Goal: Information Seeking & Learning: Compare options

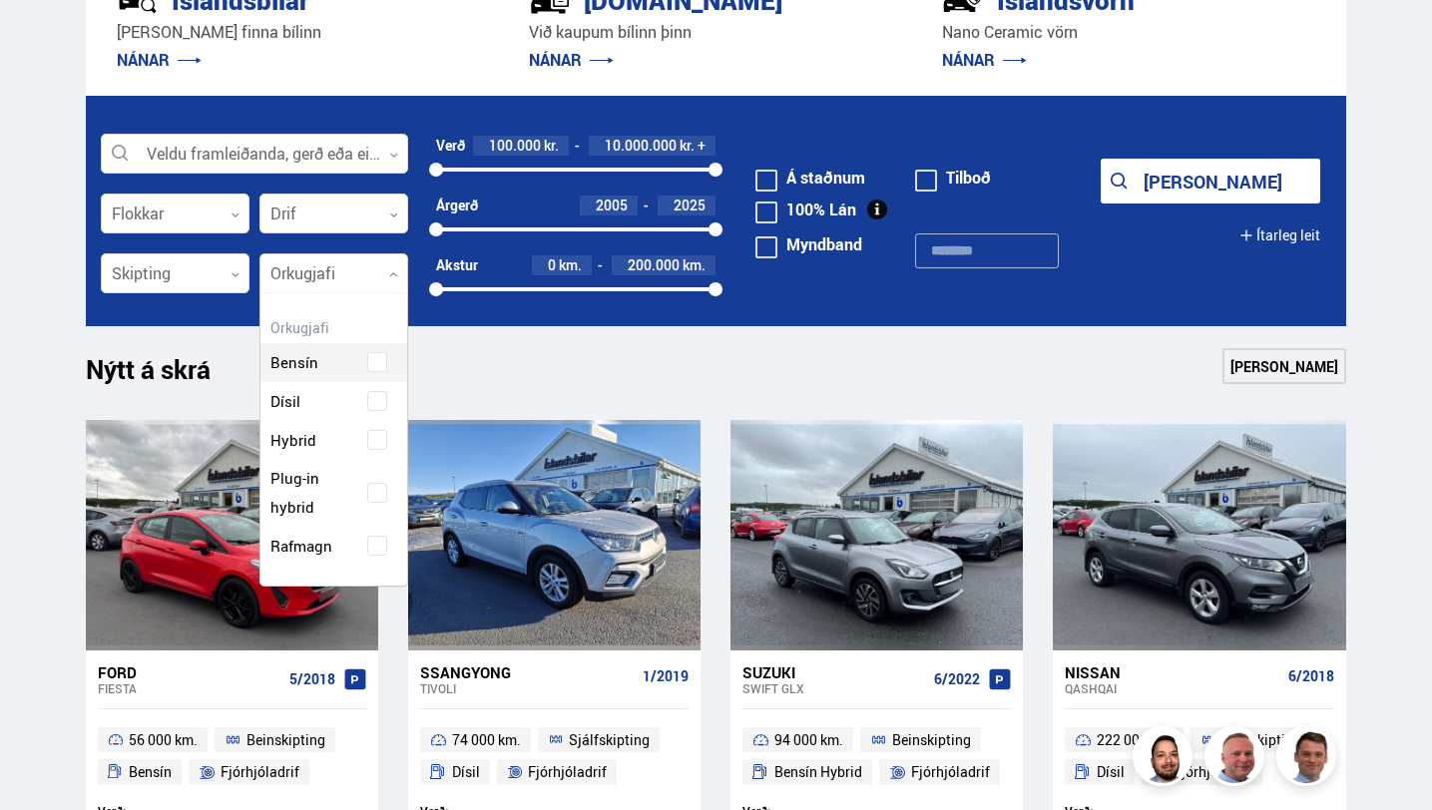
click at [386, 269] on div at bounding box center [333, 274] width 149 height 40
click at [375, 544] on div "Bensín Dísil Hybrid Plug-in hybrid Rafmagn" at bounding box center [333, 439] width 147 height 252
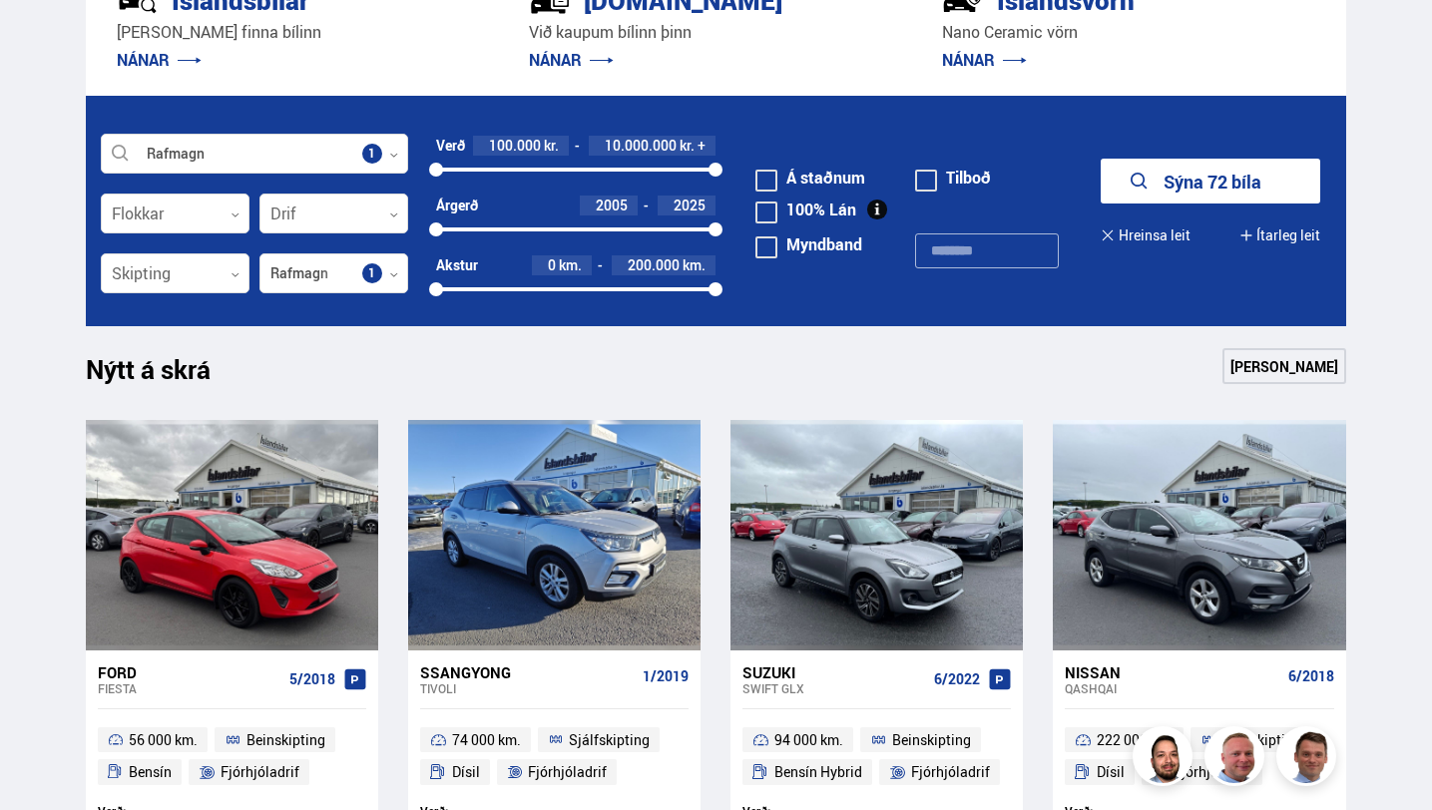
click at [800, 307] on form "Rafmagn Veldu framleiðanda, gerð eða eiginleika 1 Flokkar 0 Drif 0 Verð 100.000…" at bounding box center [716, 211] width 1260 height 230
click at [1182, 181] on button "Sýna 72 bíla" at bounding box center [1211, 181] width 220 height 45
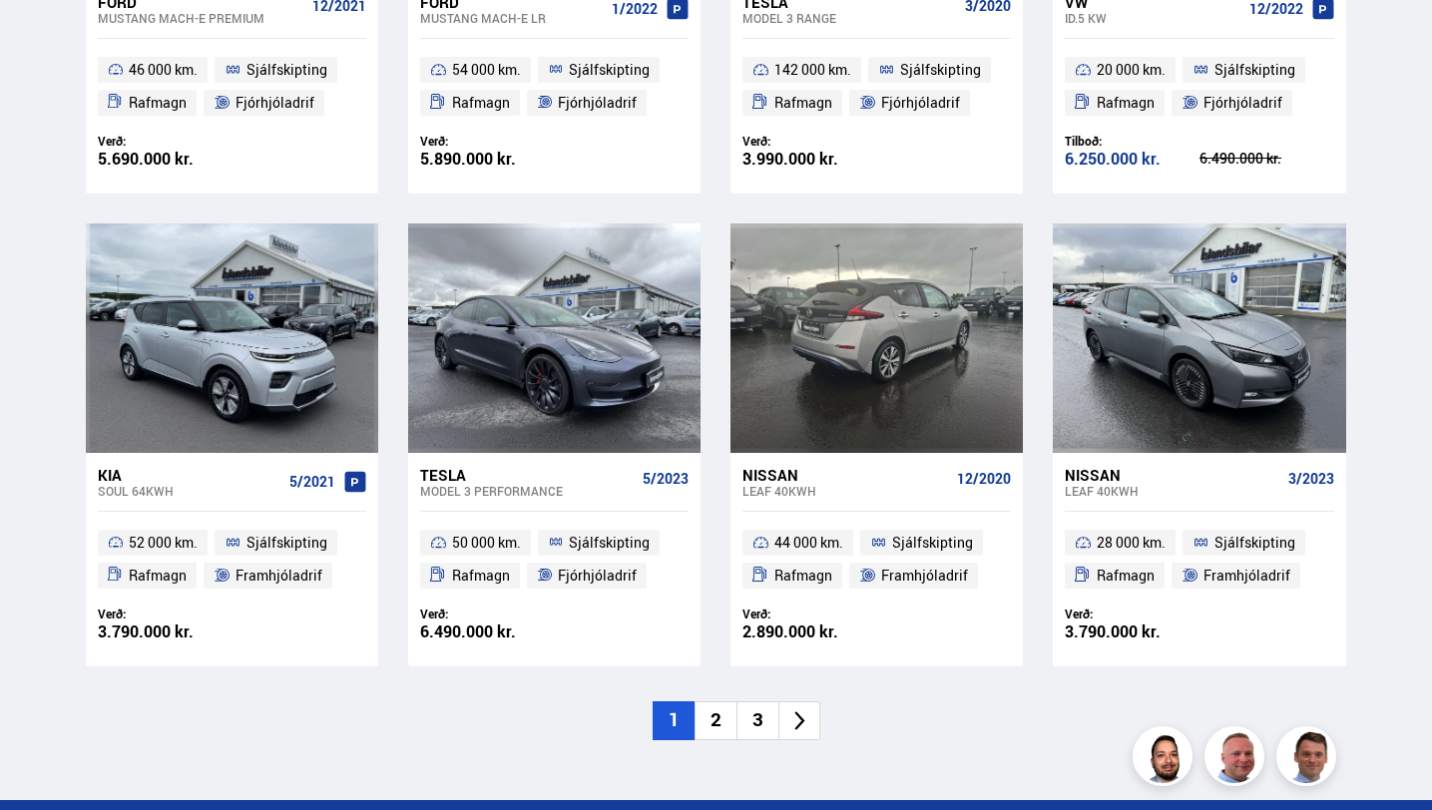
scroll to position [2621, 0]
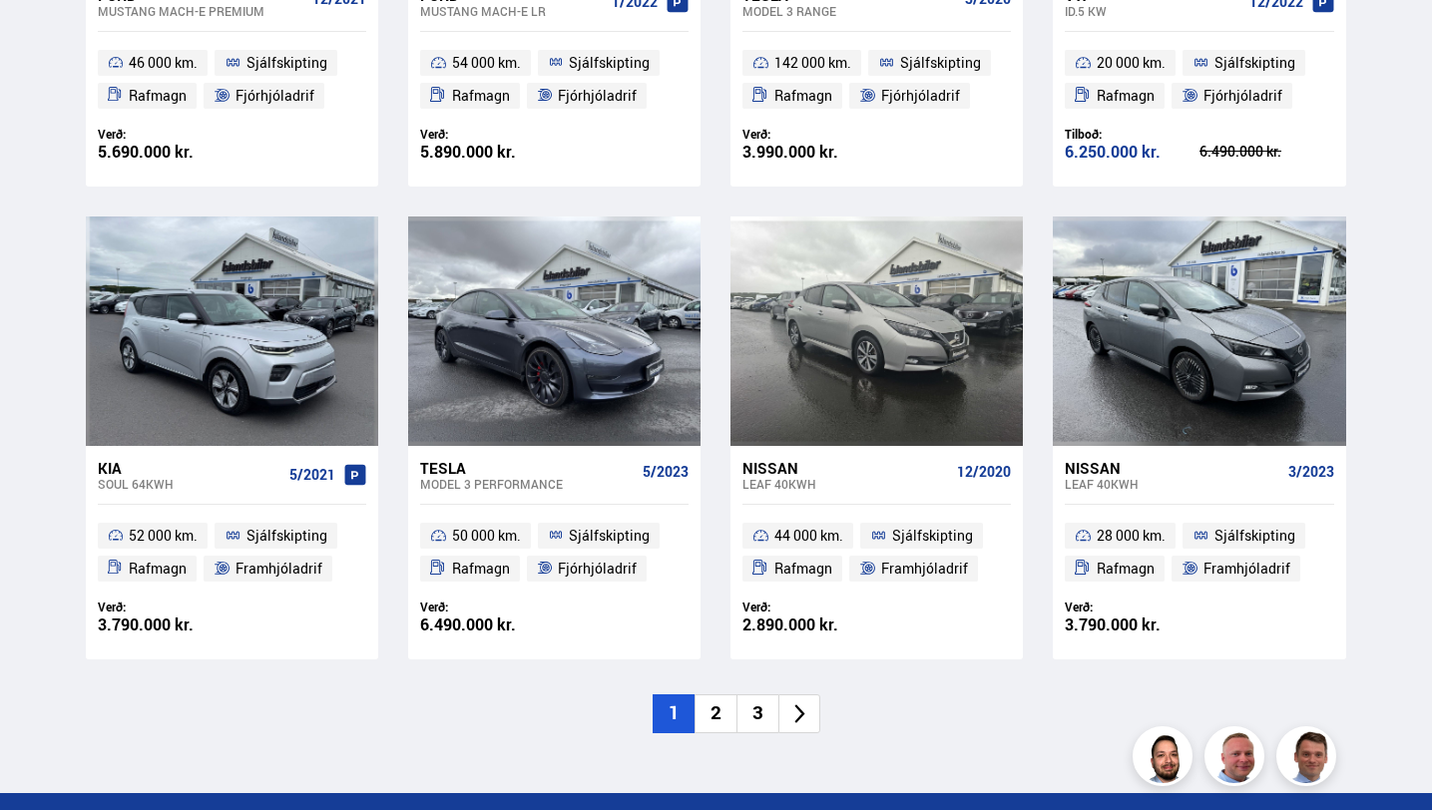
click at [720, 712] on li "2" at bounding box center [715, 713] width 42 height 39
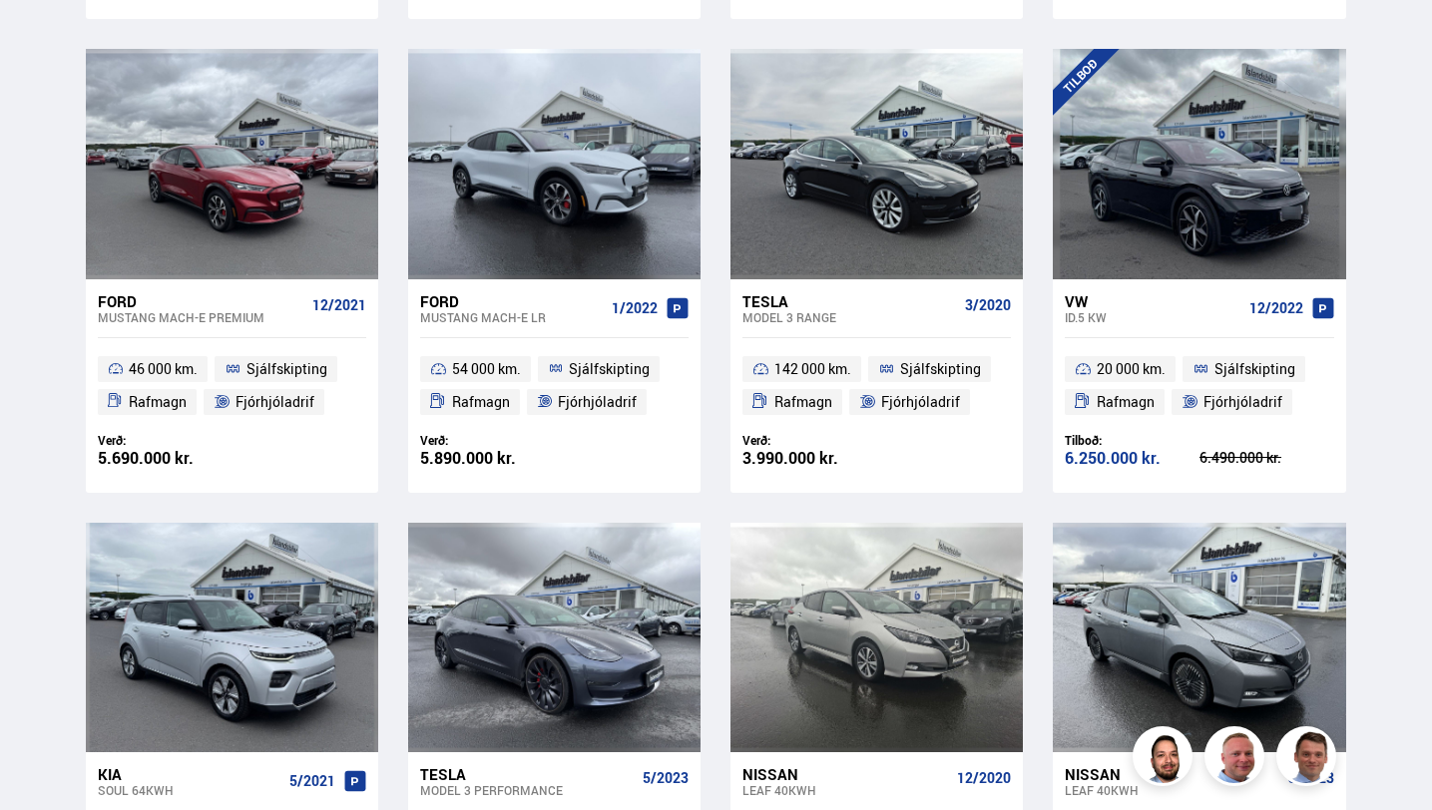
scroll to position [1424, 0]
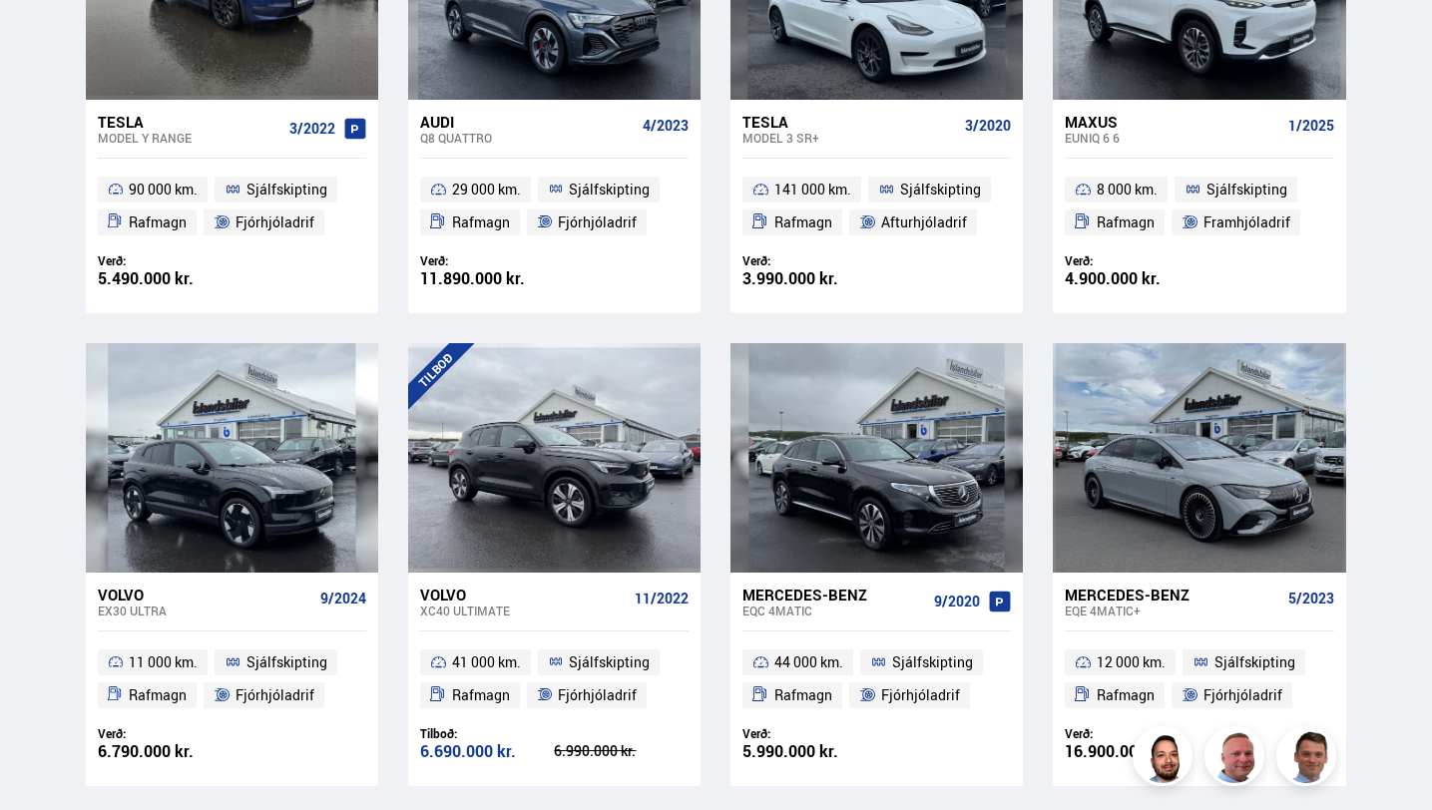
scroll to position [612, 0]
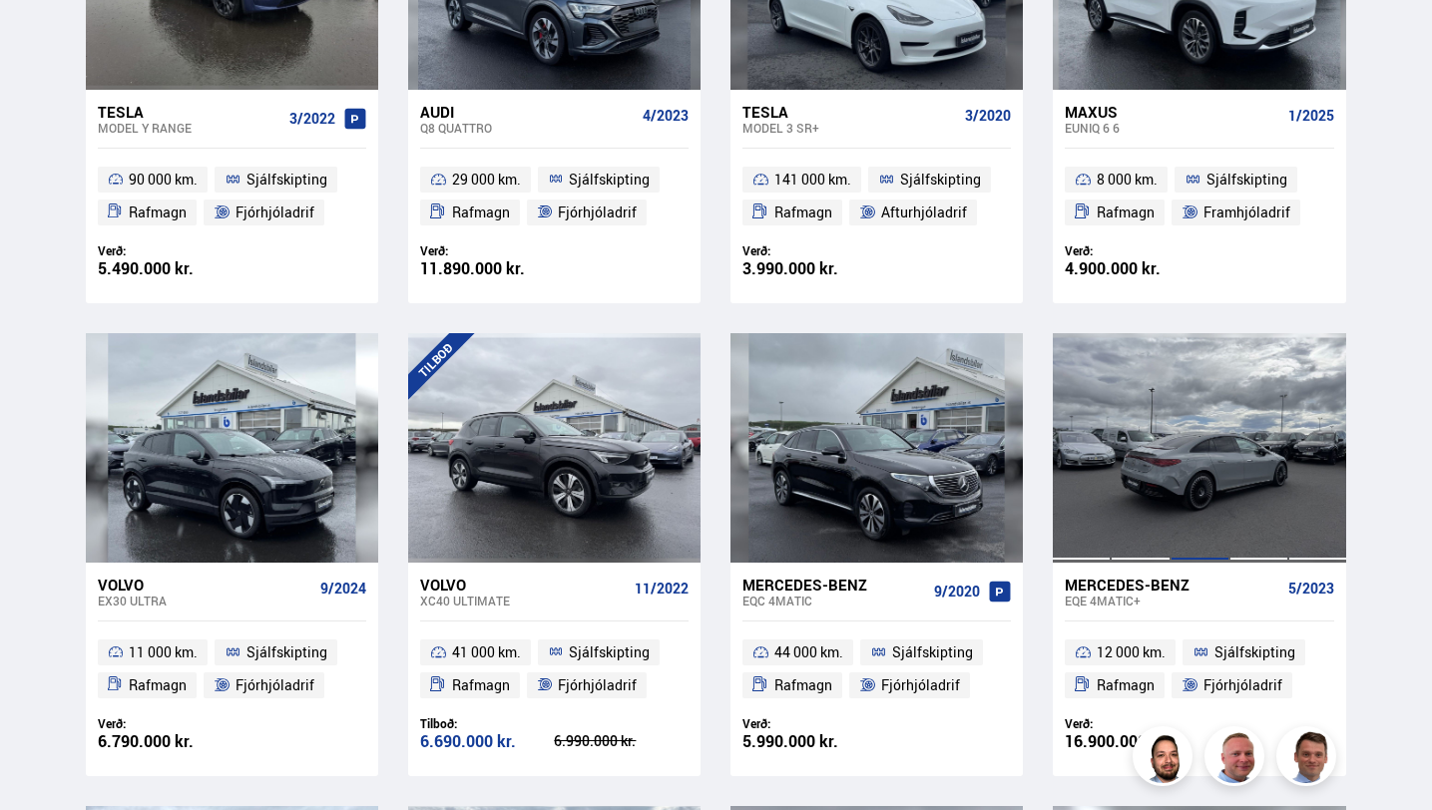
click at [1182, 490] on div at bounding box center [1199, 447] width 59 height 229
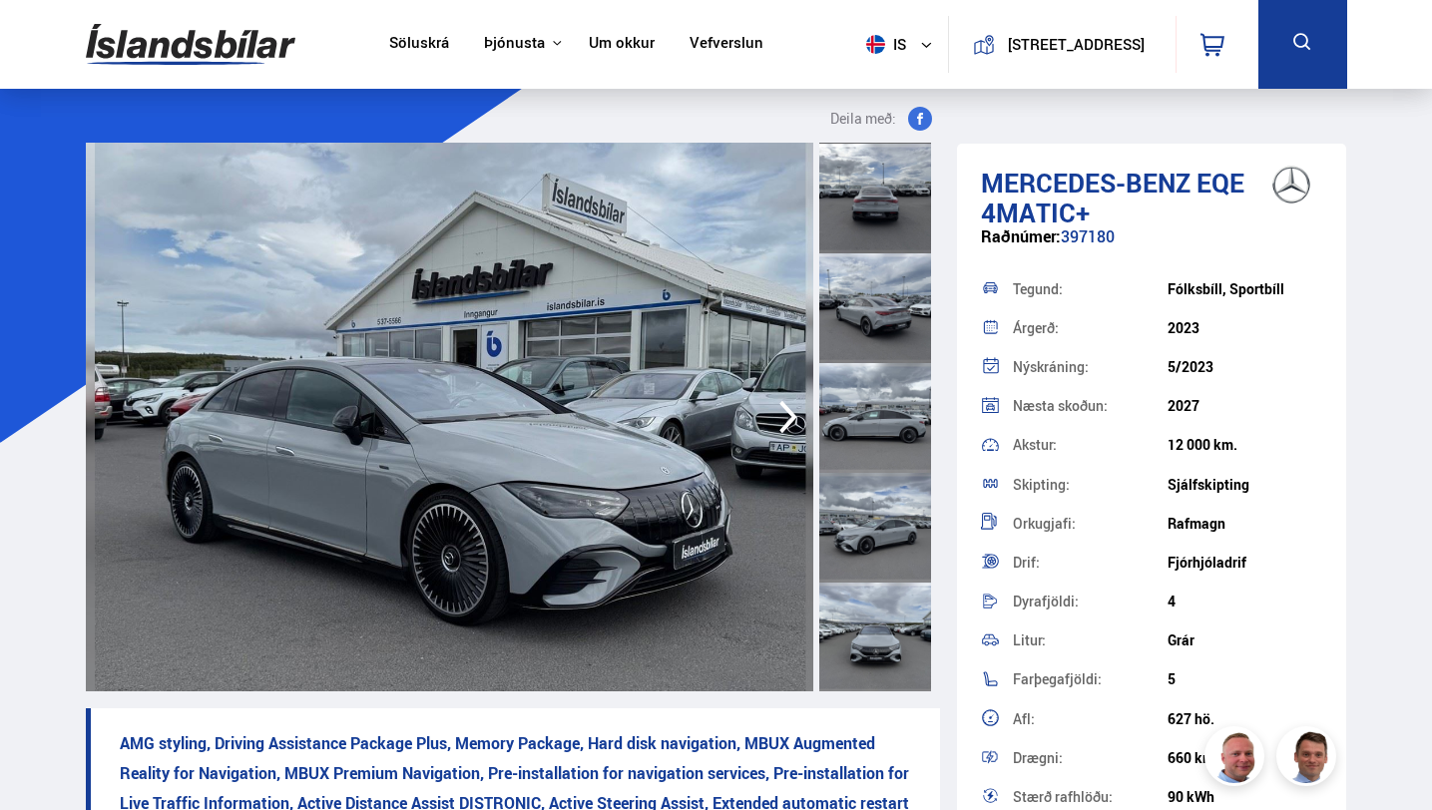
scroll to position [330, 0]
click at [787, 415] on icon "button" at bounding box center [788, 417] width 40 height 48
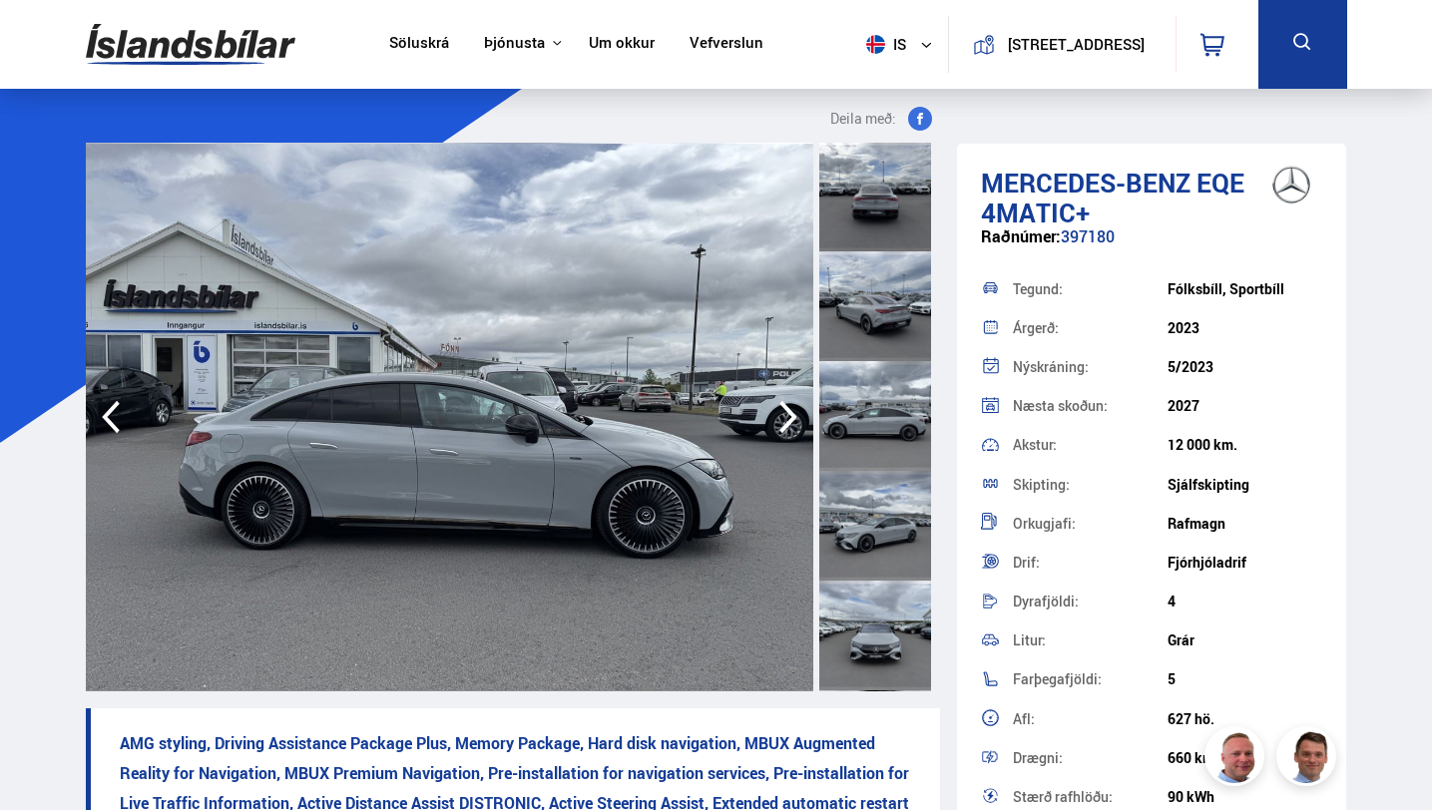
click at [788, 415] on icon "button" at bounding box center [788, 417] width 40 height 48
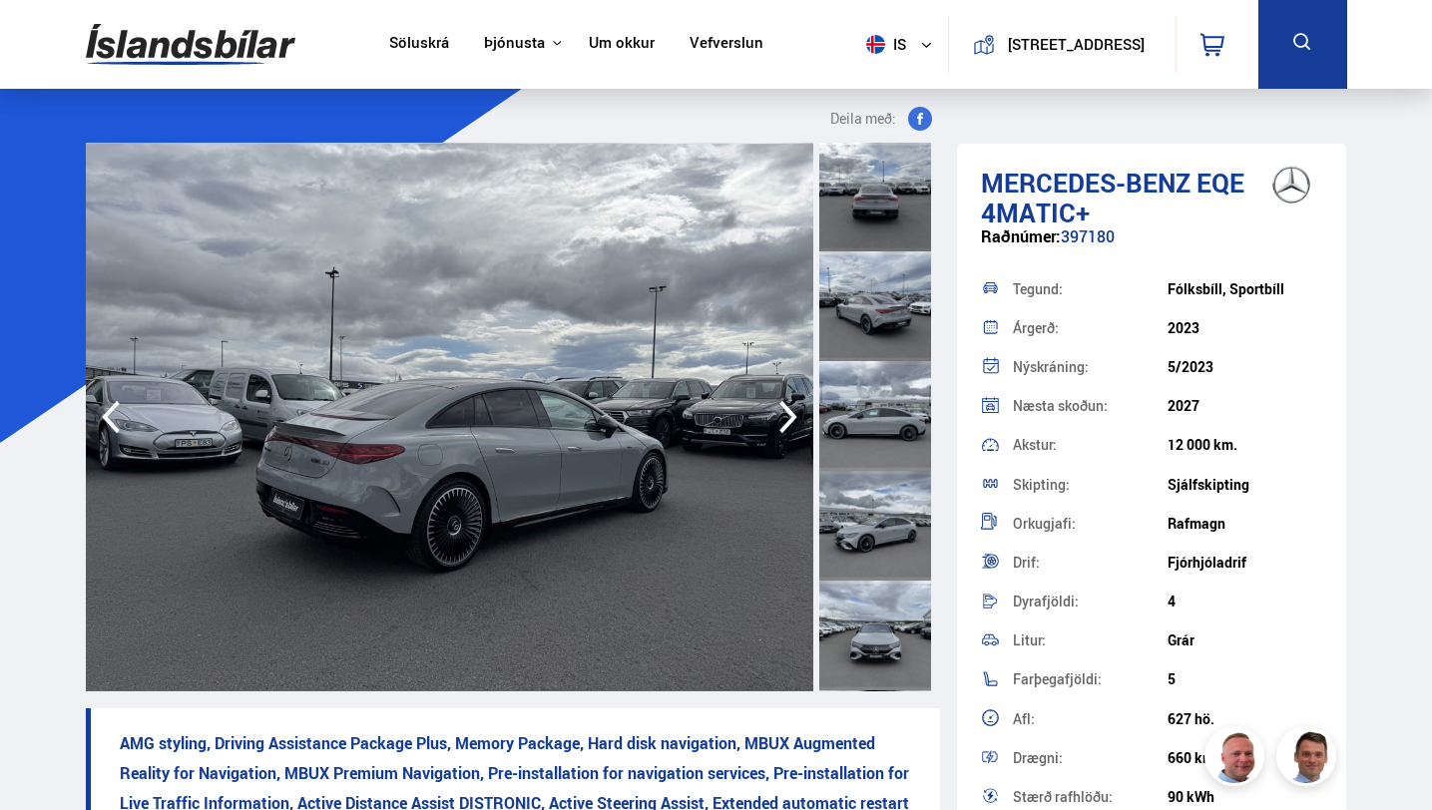
click at [788, 415] on icon "button" at bounding box center [788, 417] width 40 height 48
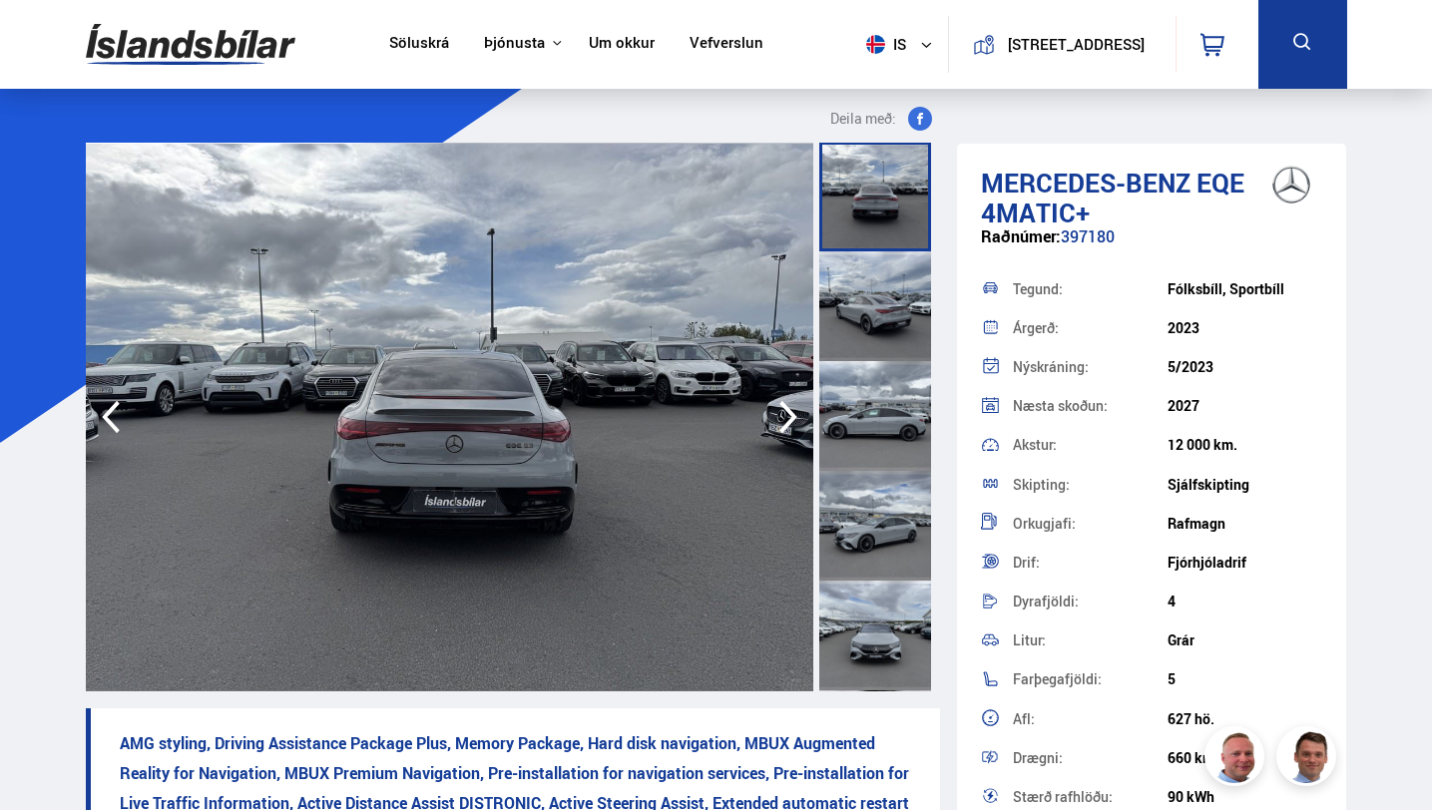
click at [788, 415] on icon "button" at bounding box center [788, 417] width 40 height 48
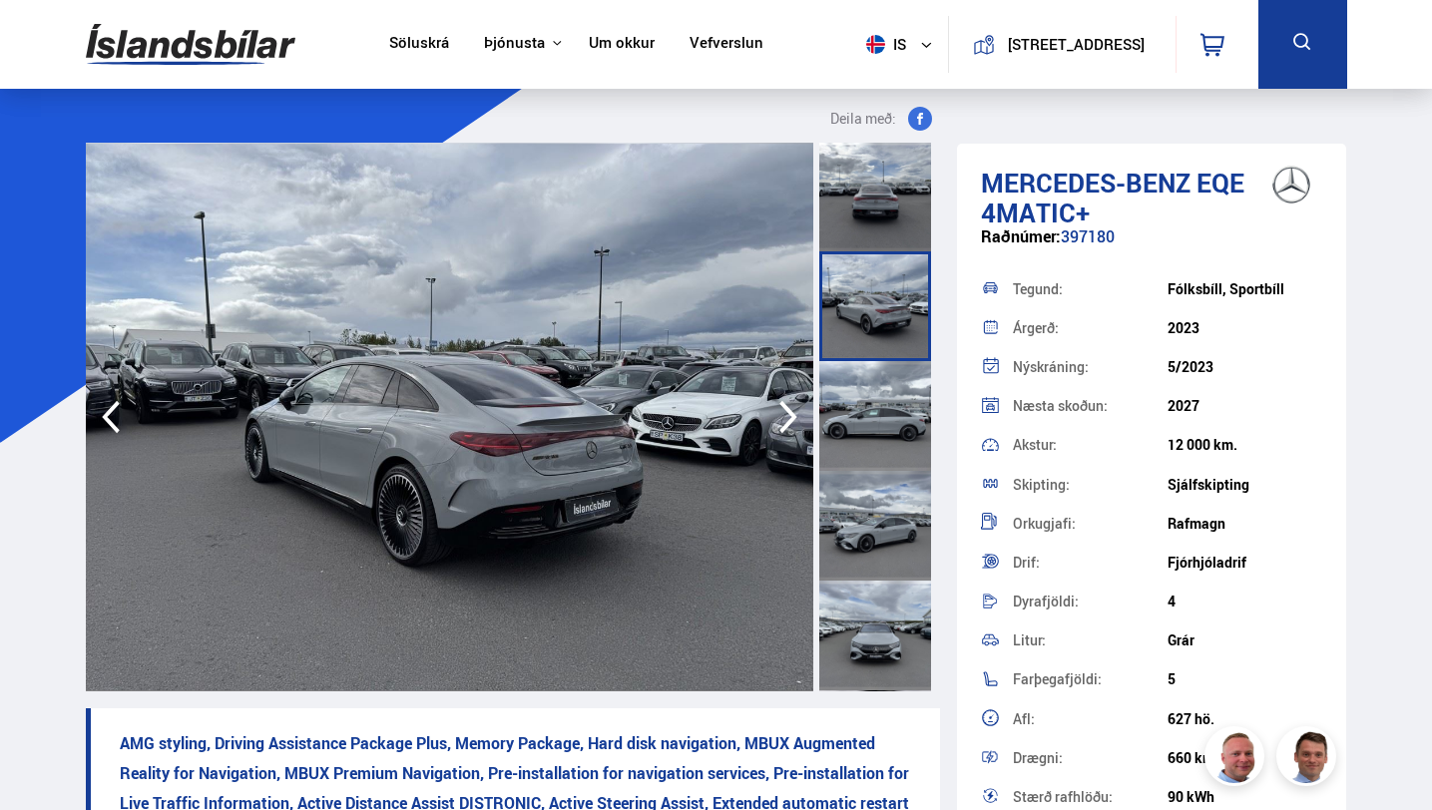
click at [788, 415] on icon "button" at bounding box center [788, 417] width 40 height 48
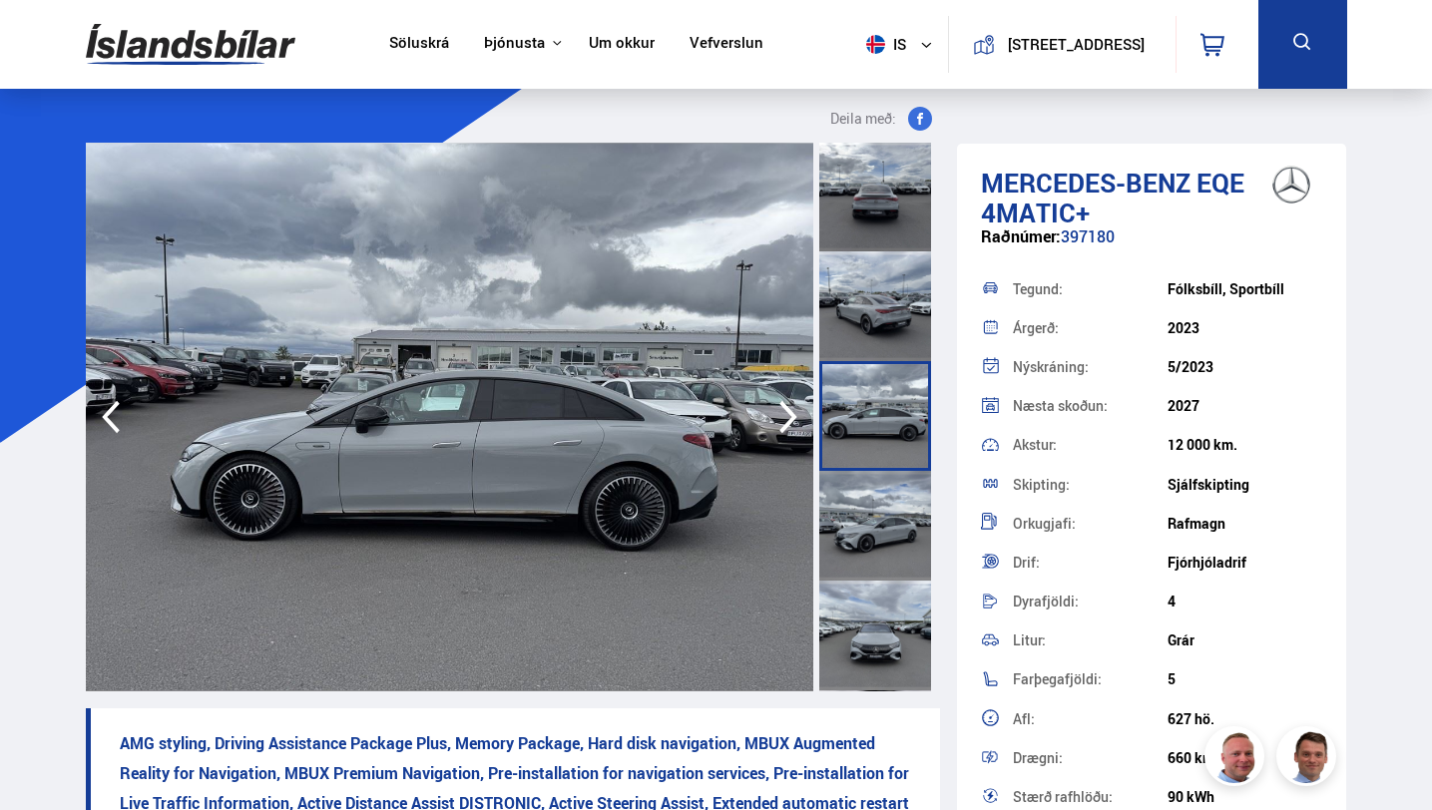
click at [788, 415] on icon "button" at bounding box center [788, 417] width 40 height 48
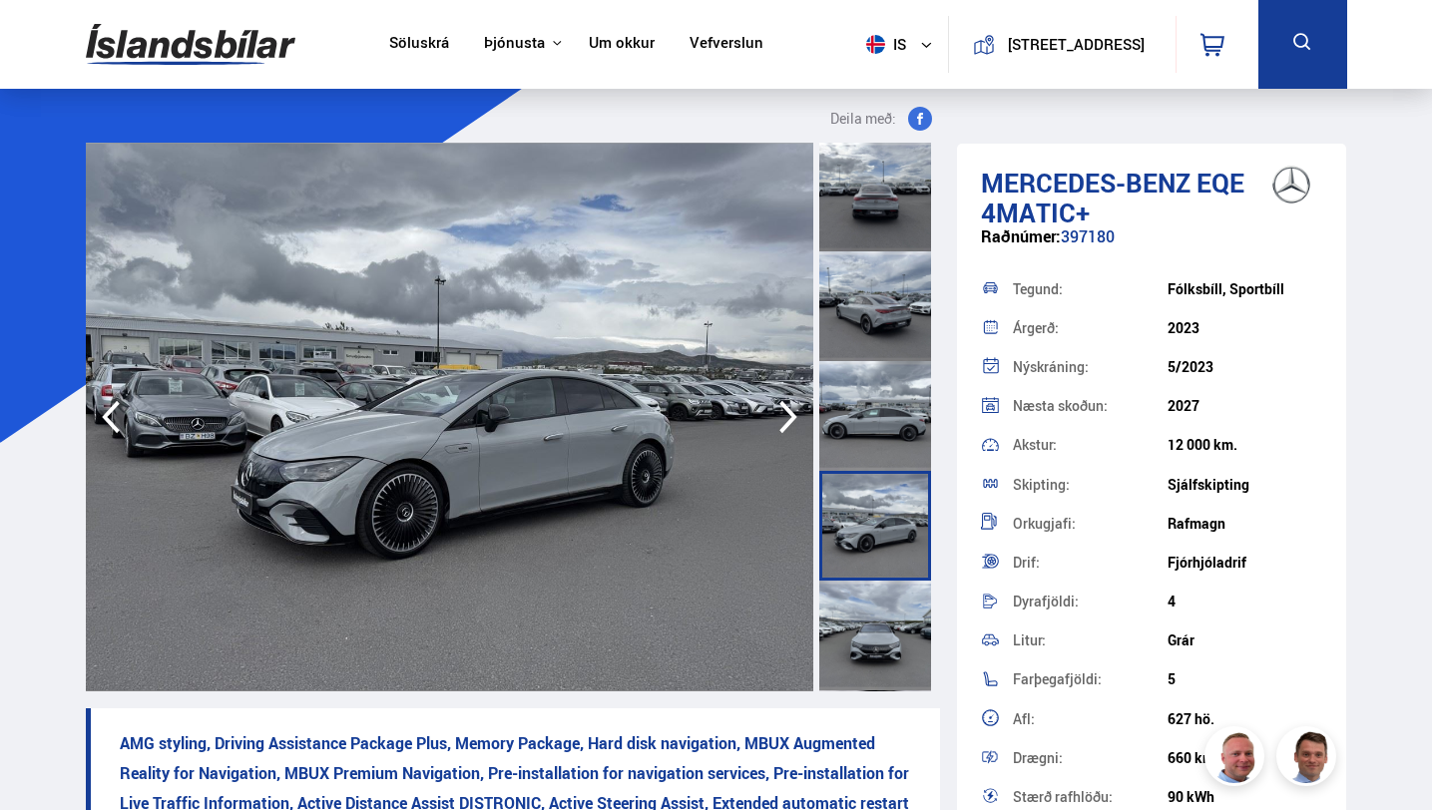
click at [788, 415] on icon "button" at bounding box center [788, 417] width 40 height 48
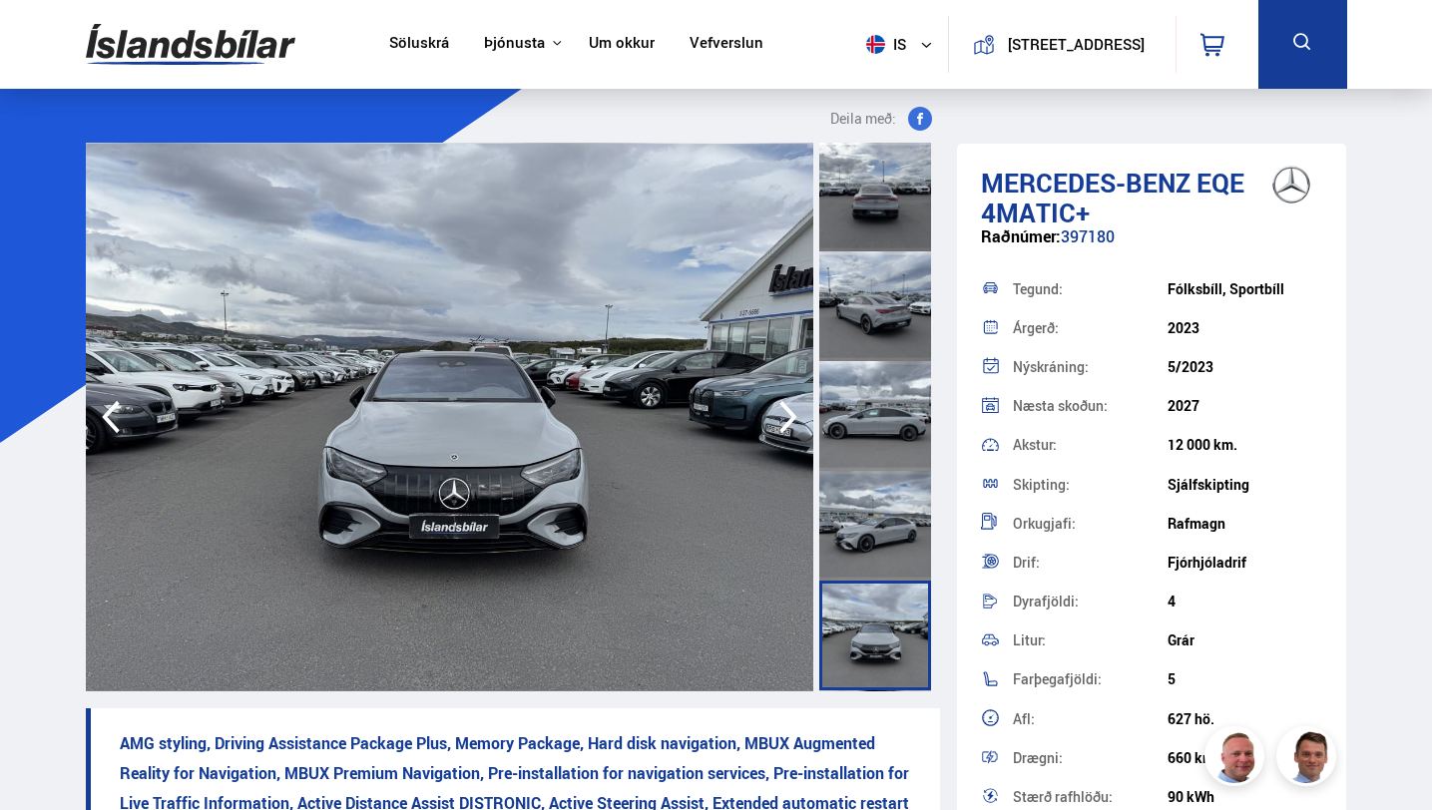
click at [788, 415] on icon "button" at bounding box center [788, 417] width 40 height 48
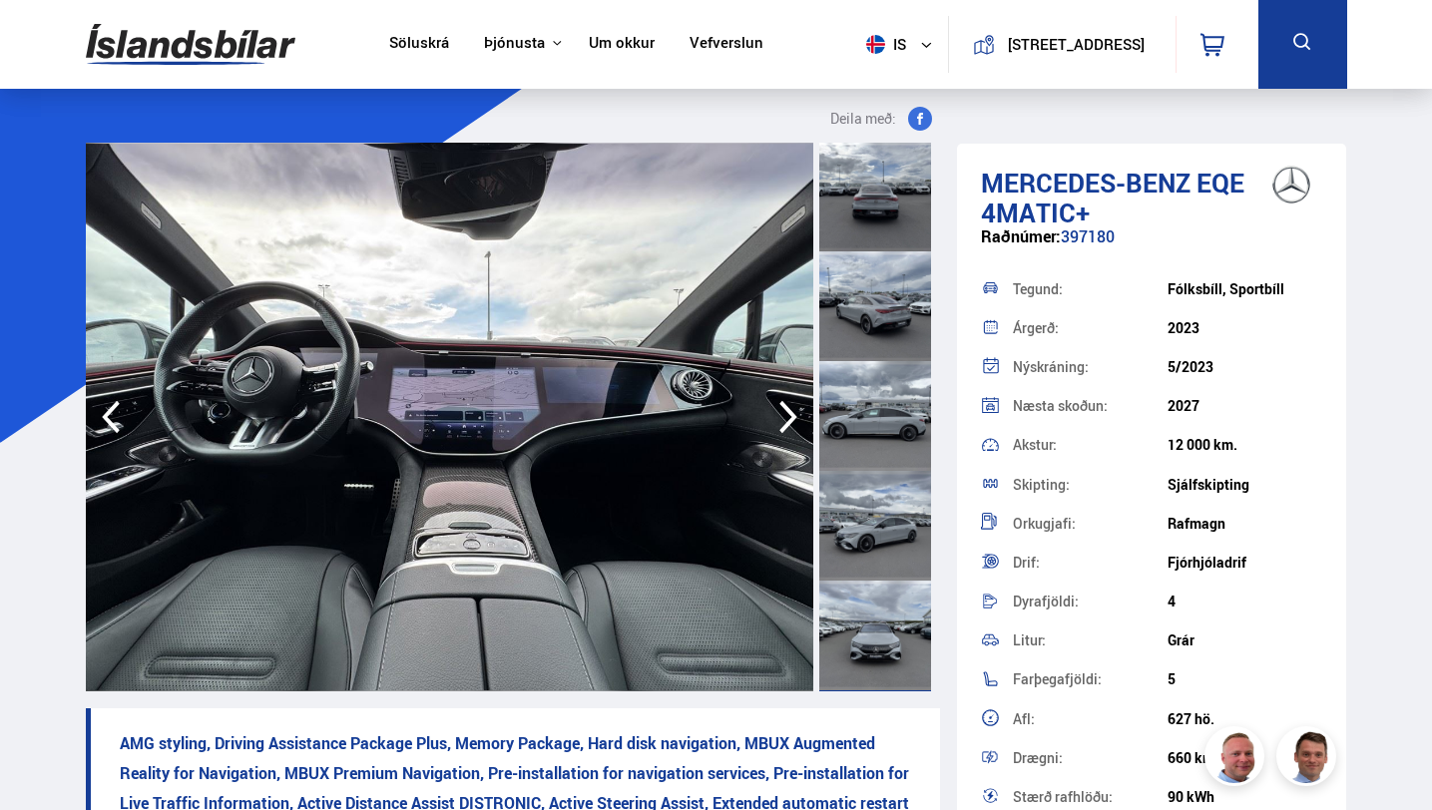
click at [788, 415] on icon "button" at bounding box center [788, 417] width 40 height 48
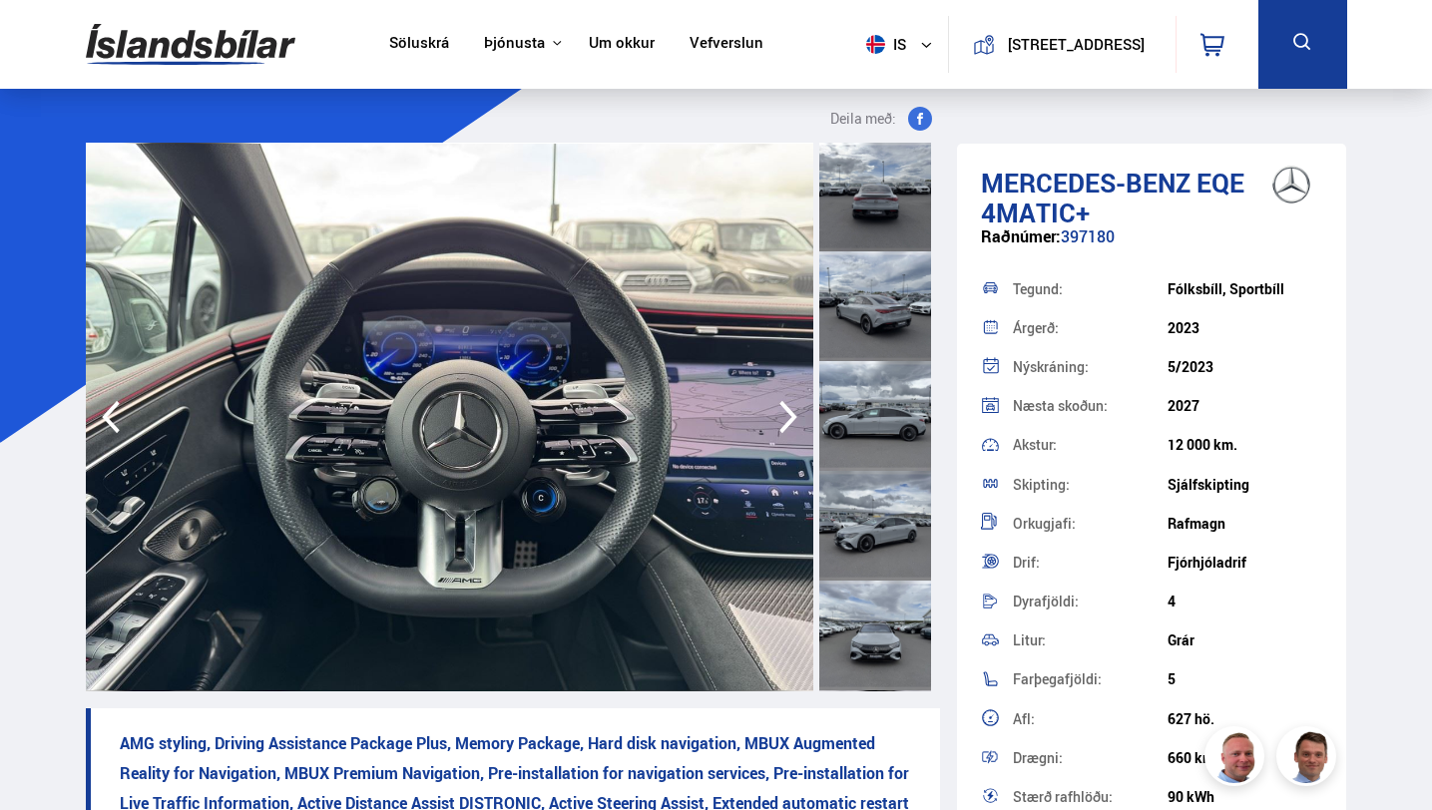
click at [788, 415] on icon "button" at bounding box center [788, 417] width 40 height 48
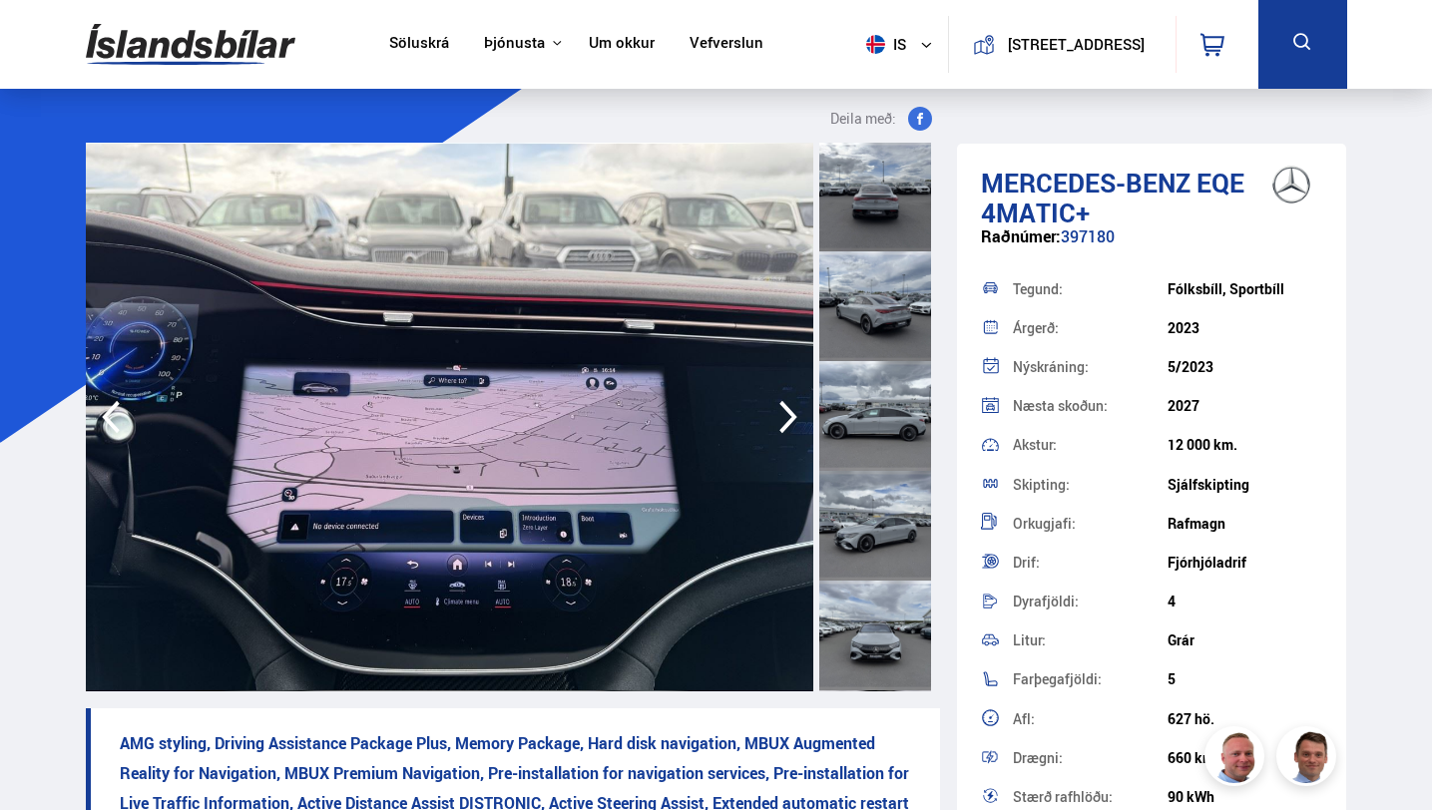
click at [788, 415] on icon "button" at bounding box center [788, 417] width 40 height 48
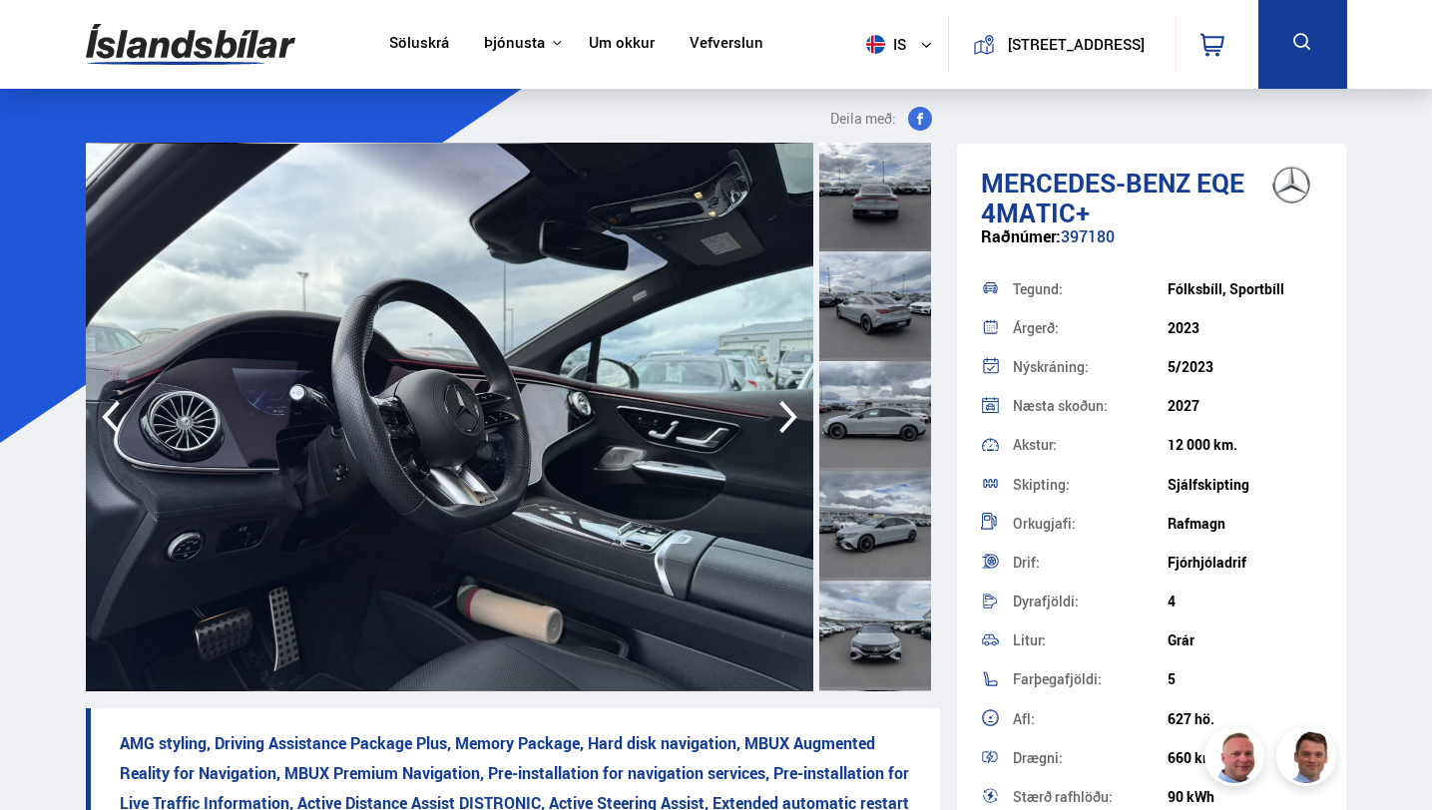
click at [788, 415] on icon "button" at bounding box center [788, 417] width 40 height 48
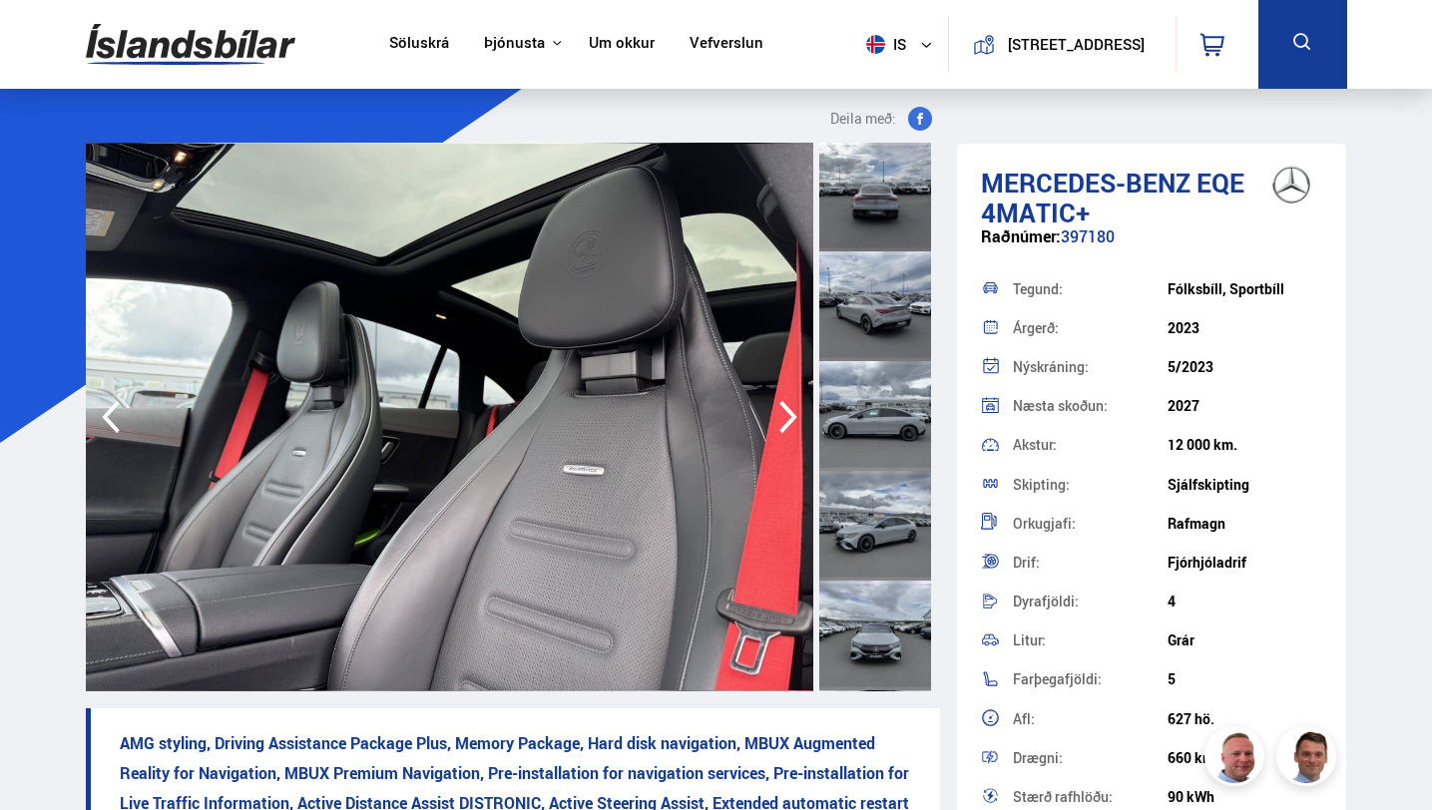
click at [788, 415] on icon "button" at bounding box center [788, 417] width 40 height 48
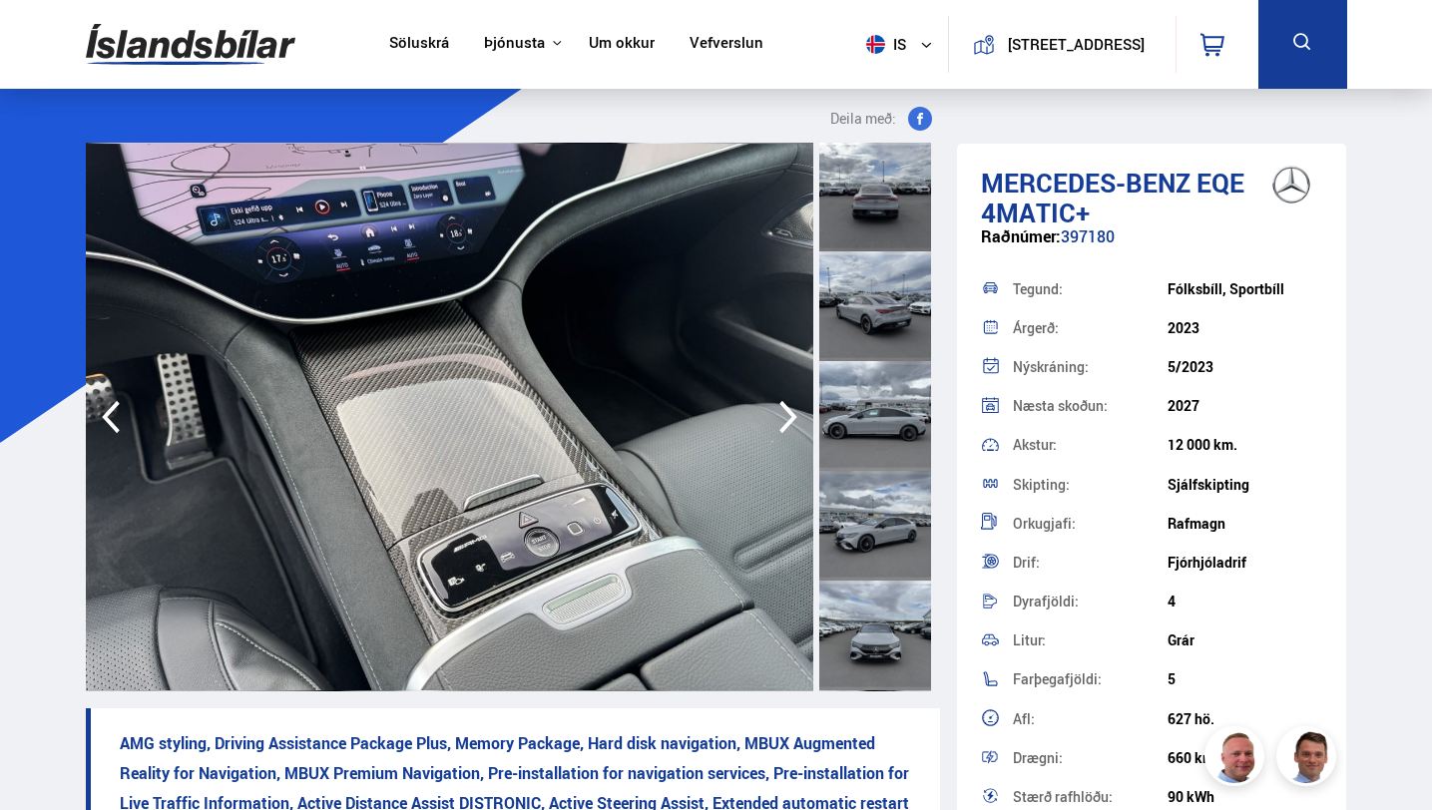
click at [788, 415] on icon "button" at bounding box center [788, 417] width 40 height 48
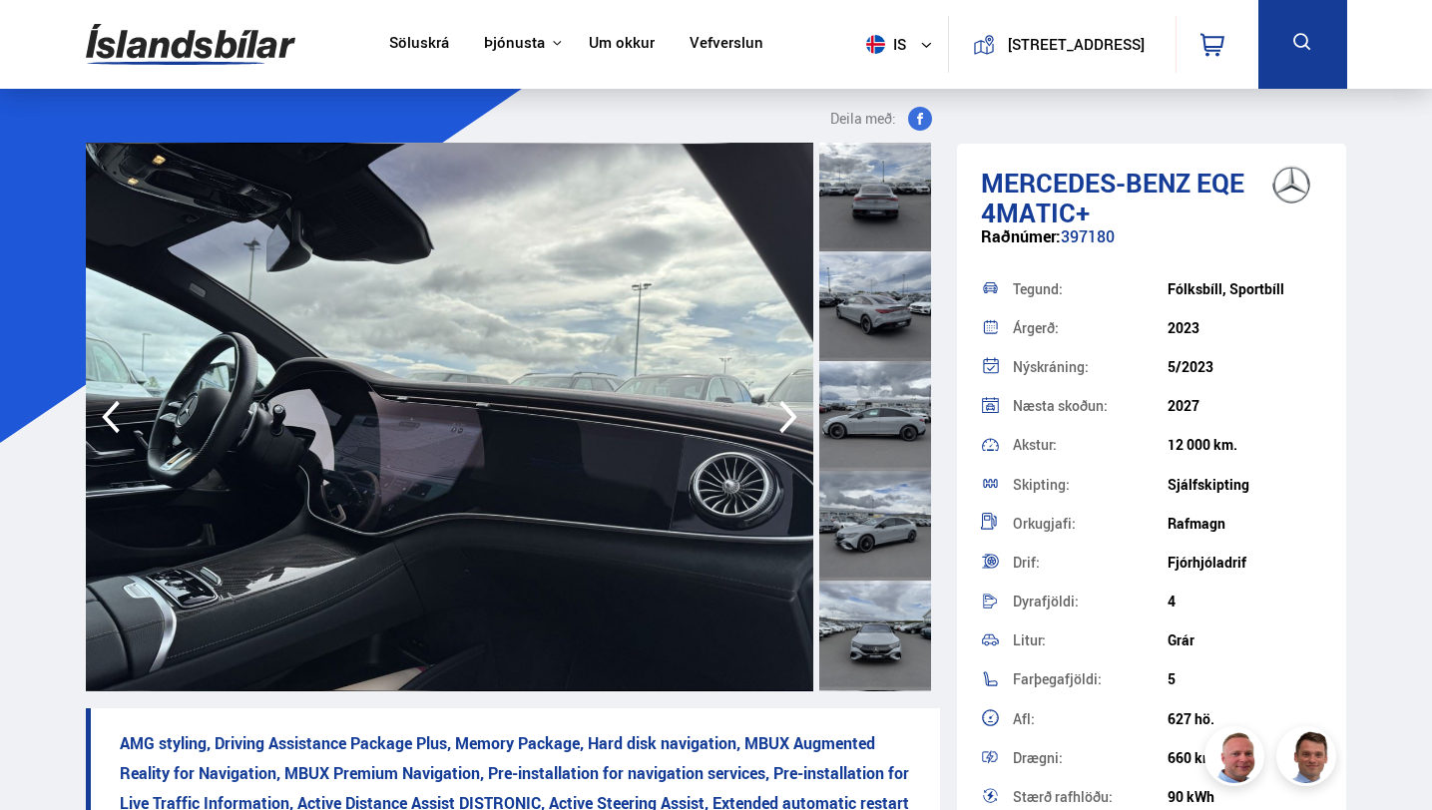
click at [788, 415] on icon "button" at bounding box center [788, 417] width 40 height 48
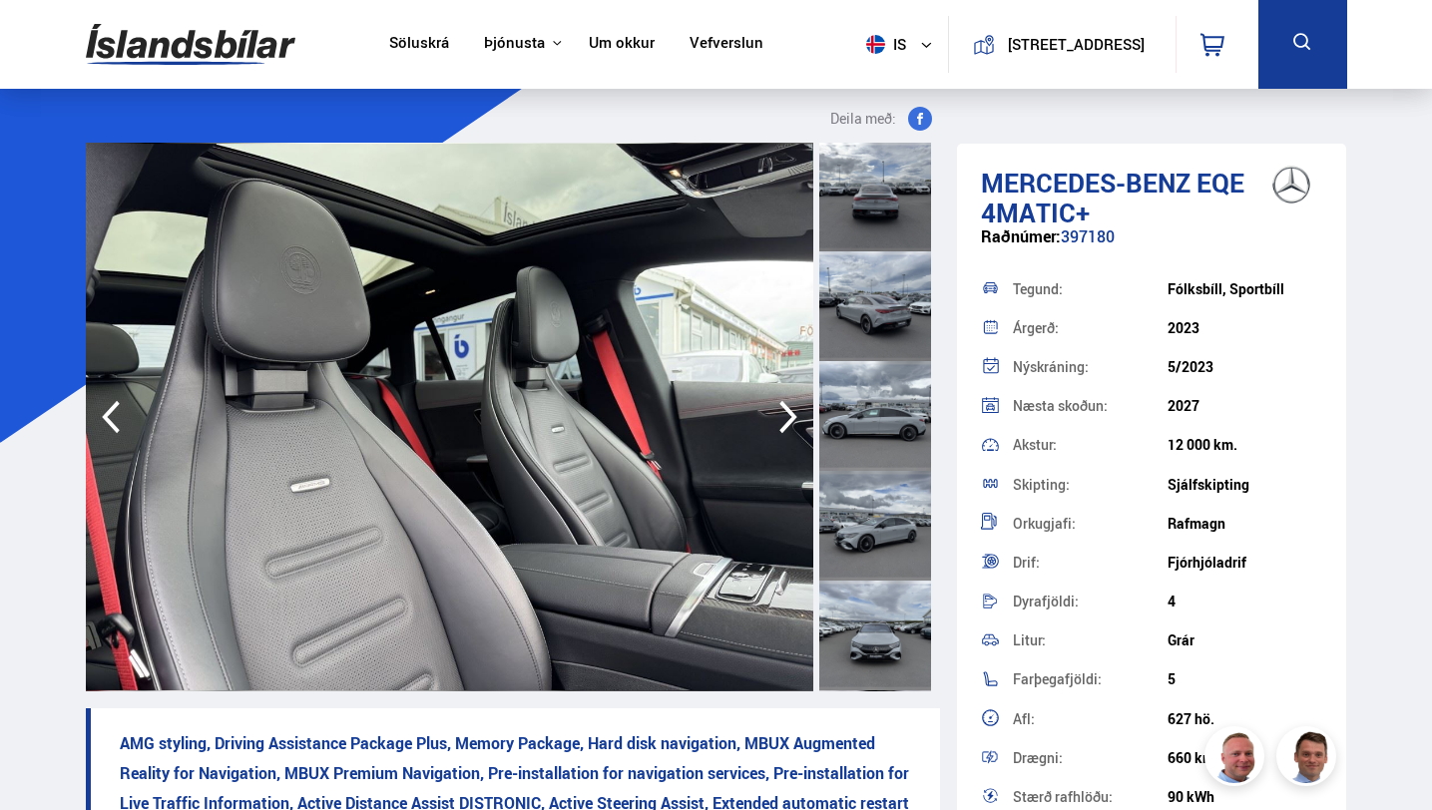
click at [788, 415] on icon "button" at bounding box center [788, 417] width 40 height 48
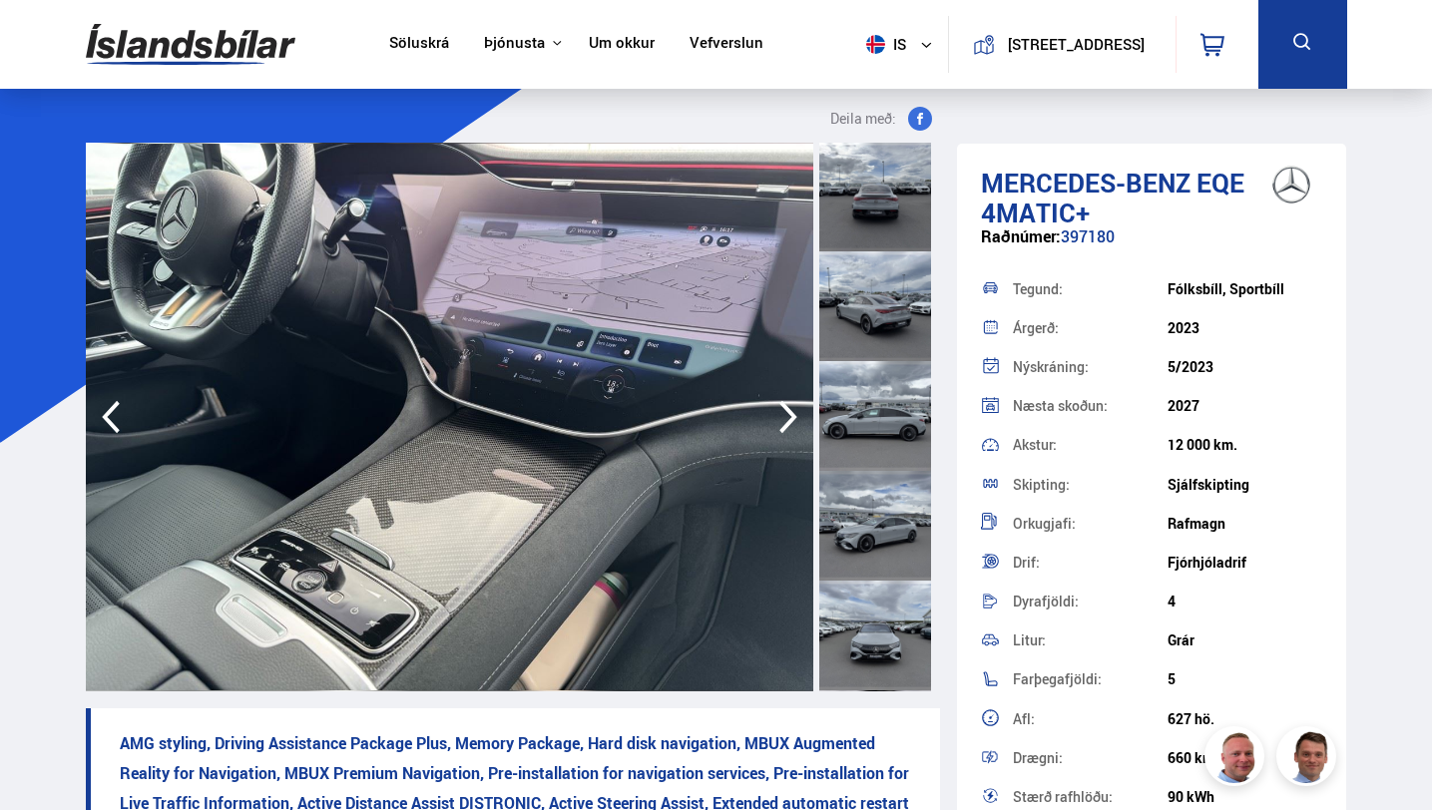
click at [788, 415] on icon "button" at bounding box center [788, 417] width 40 height 48
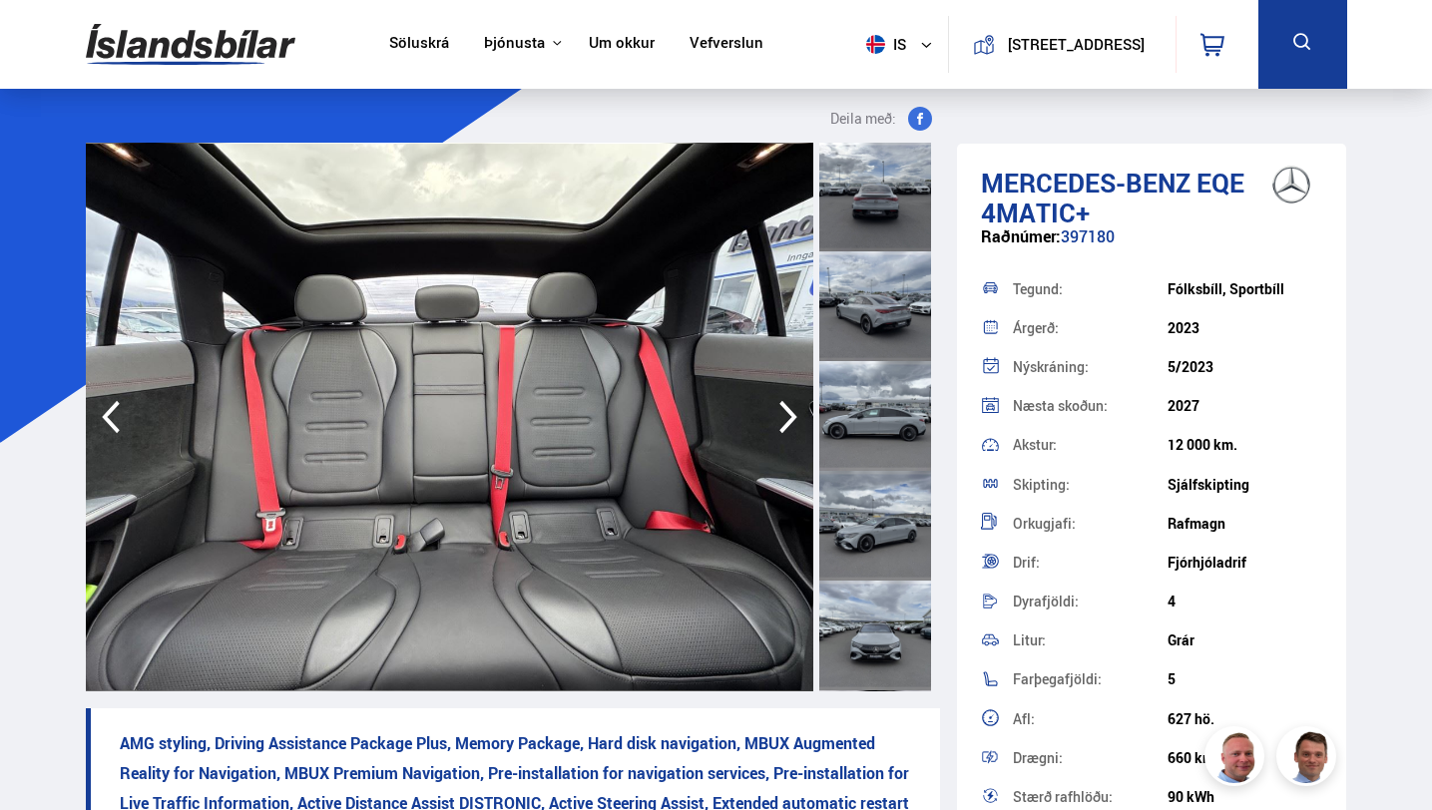
click at [788, 415] on icon "button" at bounding box center [788, 417] width 40 height 48
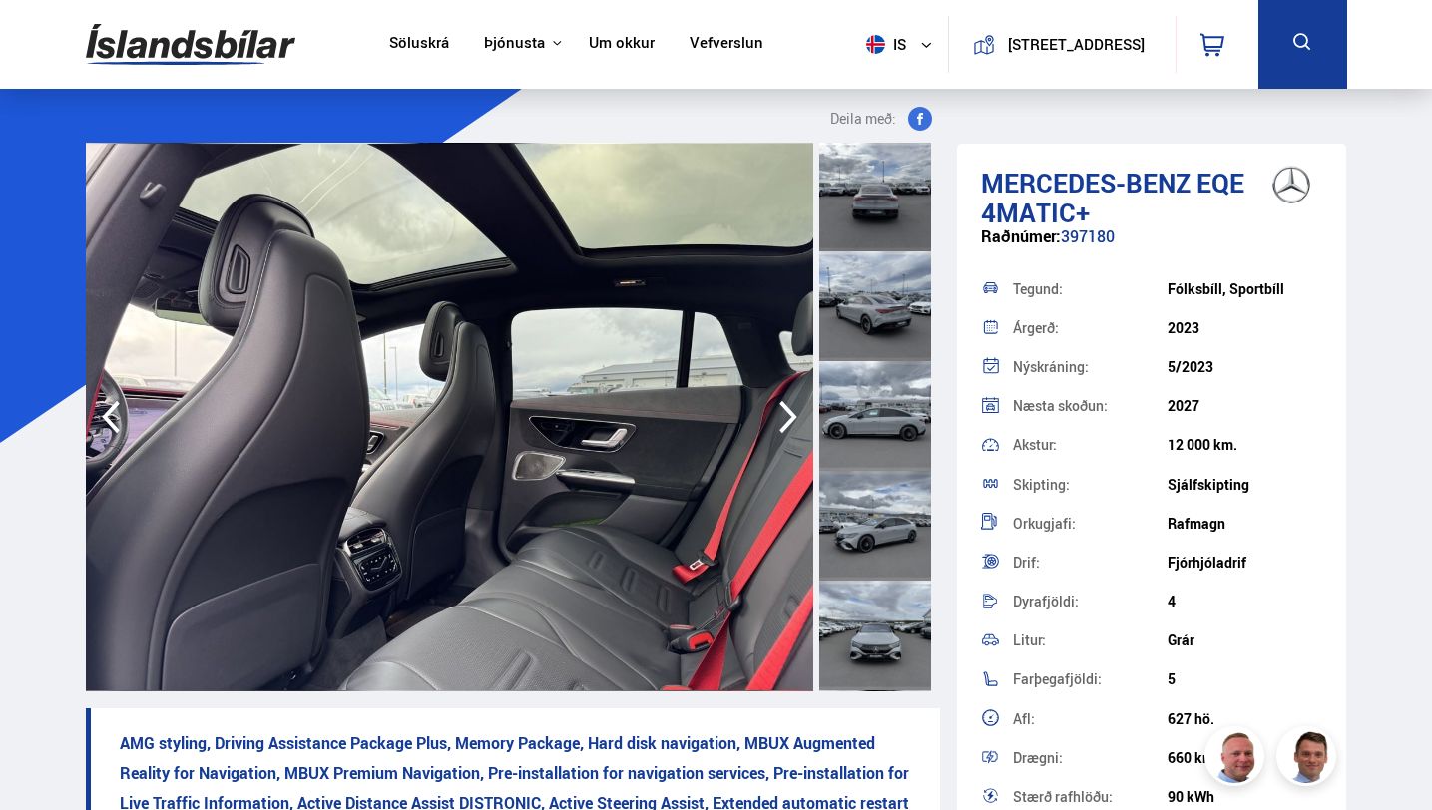
click at [788, 415] on icon "button" at bounding box center [788, 417] width 40 height 48
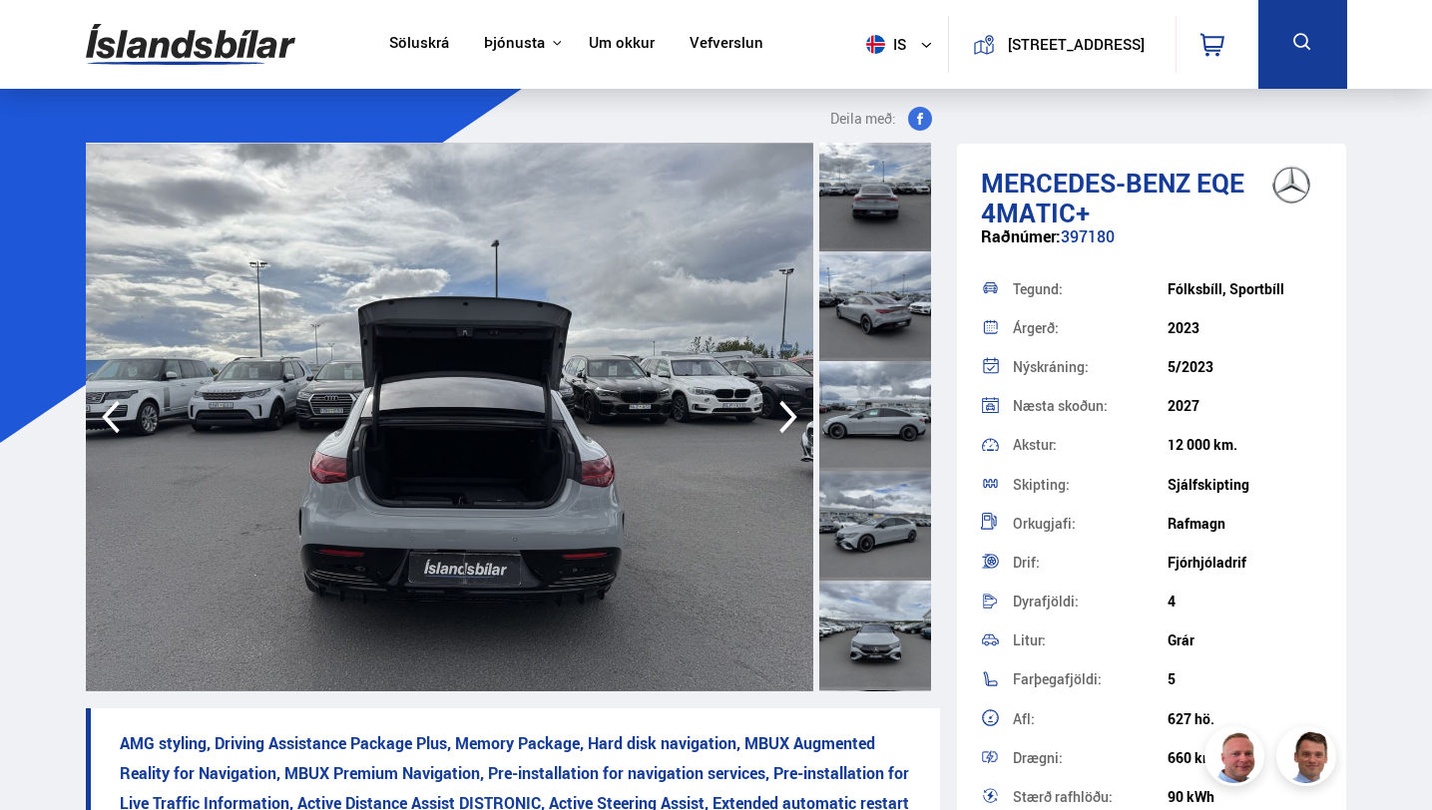
click at [788, 415] on icon "button" at bounding box center [788, 417] width 40 height 48
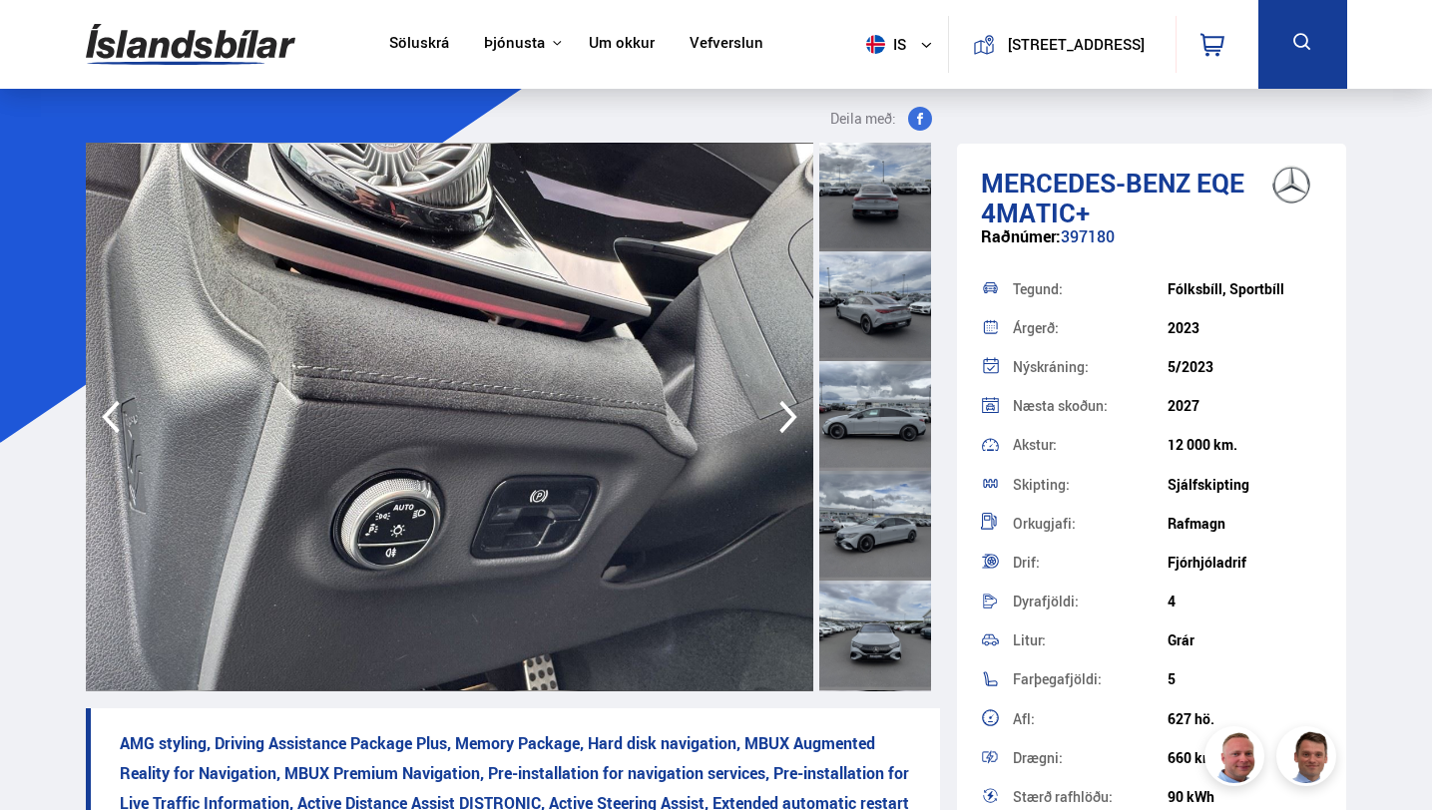
click at [788, 415] on icon "button" at bounding box center [788, 417] width 40 height 48
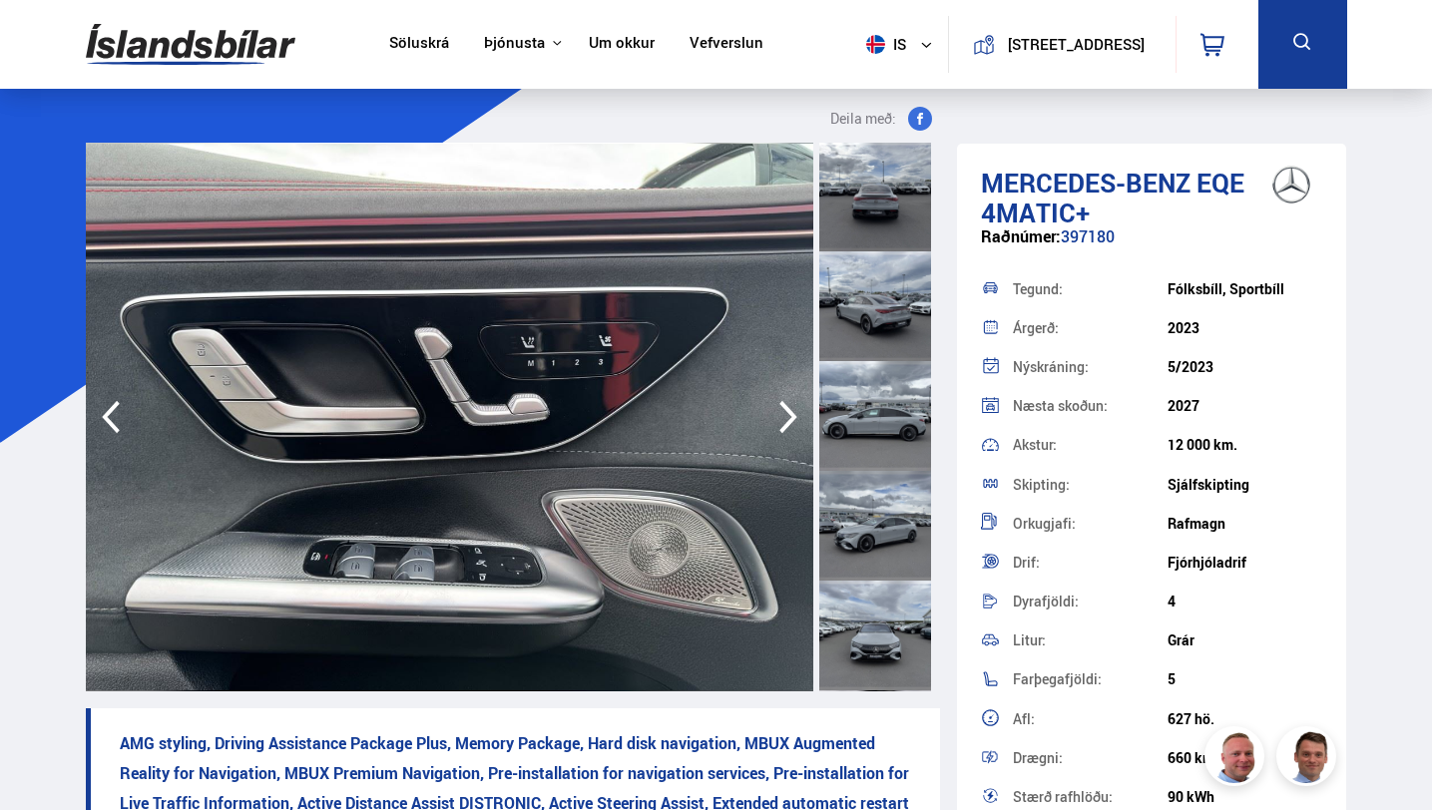
click at [788, 415] on icon "button" at bounding box center [788, 417] width 40 height 48
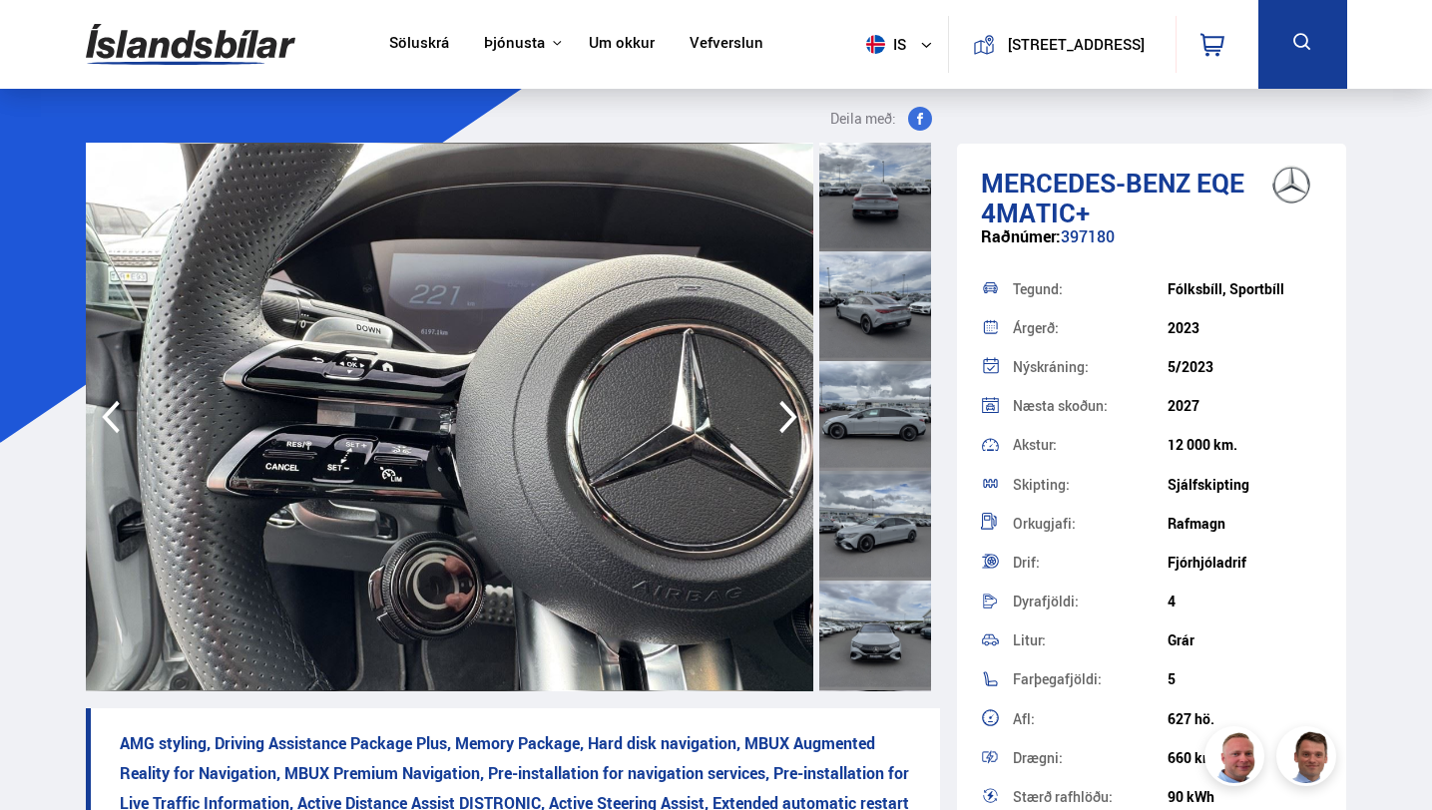
click at [788, 415] on icon "button" at bounding box center [788, 417] width 40 height 48
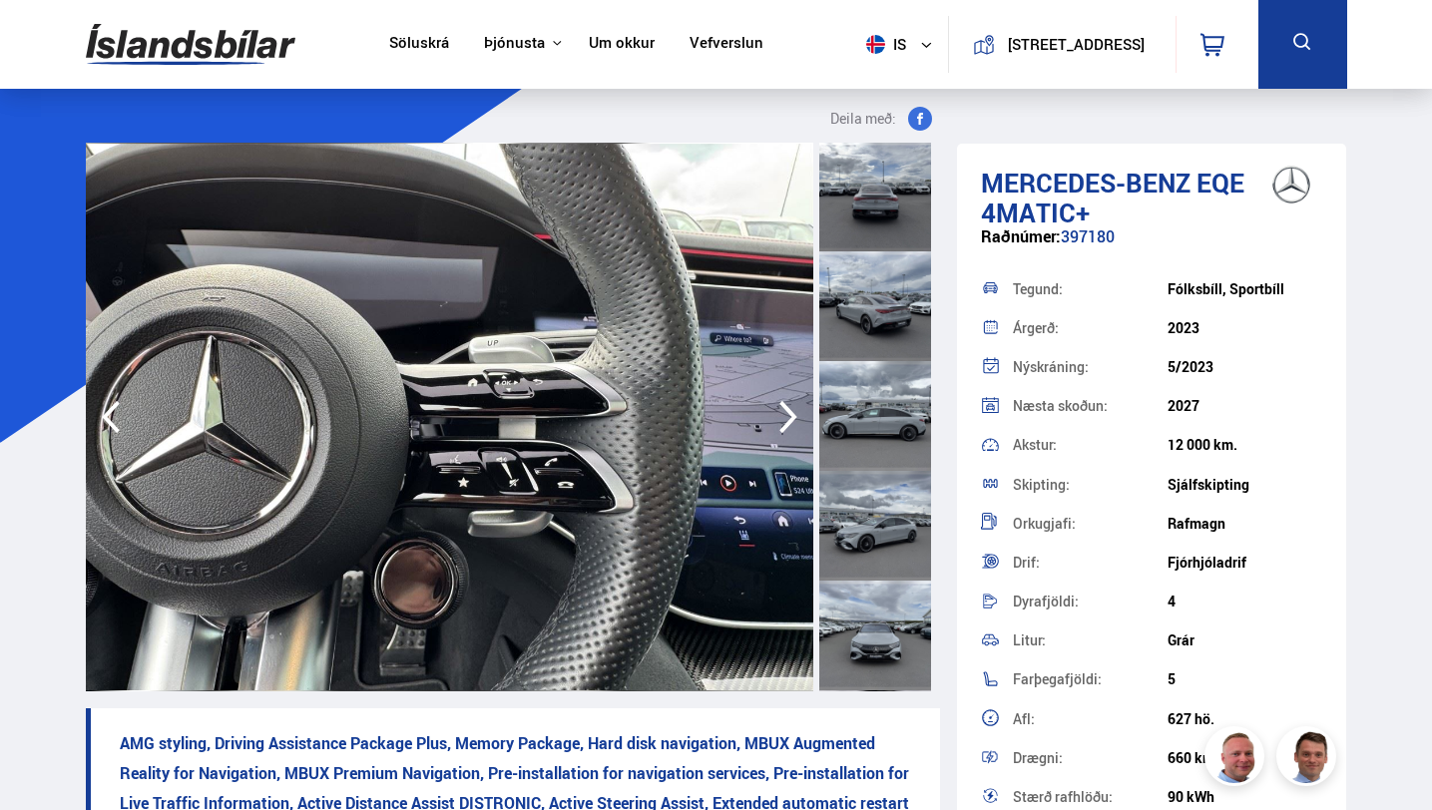
click at [788, 415] on icon "button" at bounding box center [788, 417] width 40 height 48
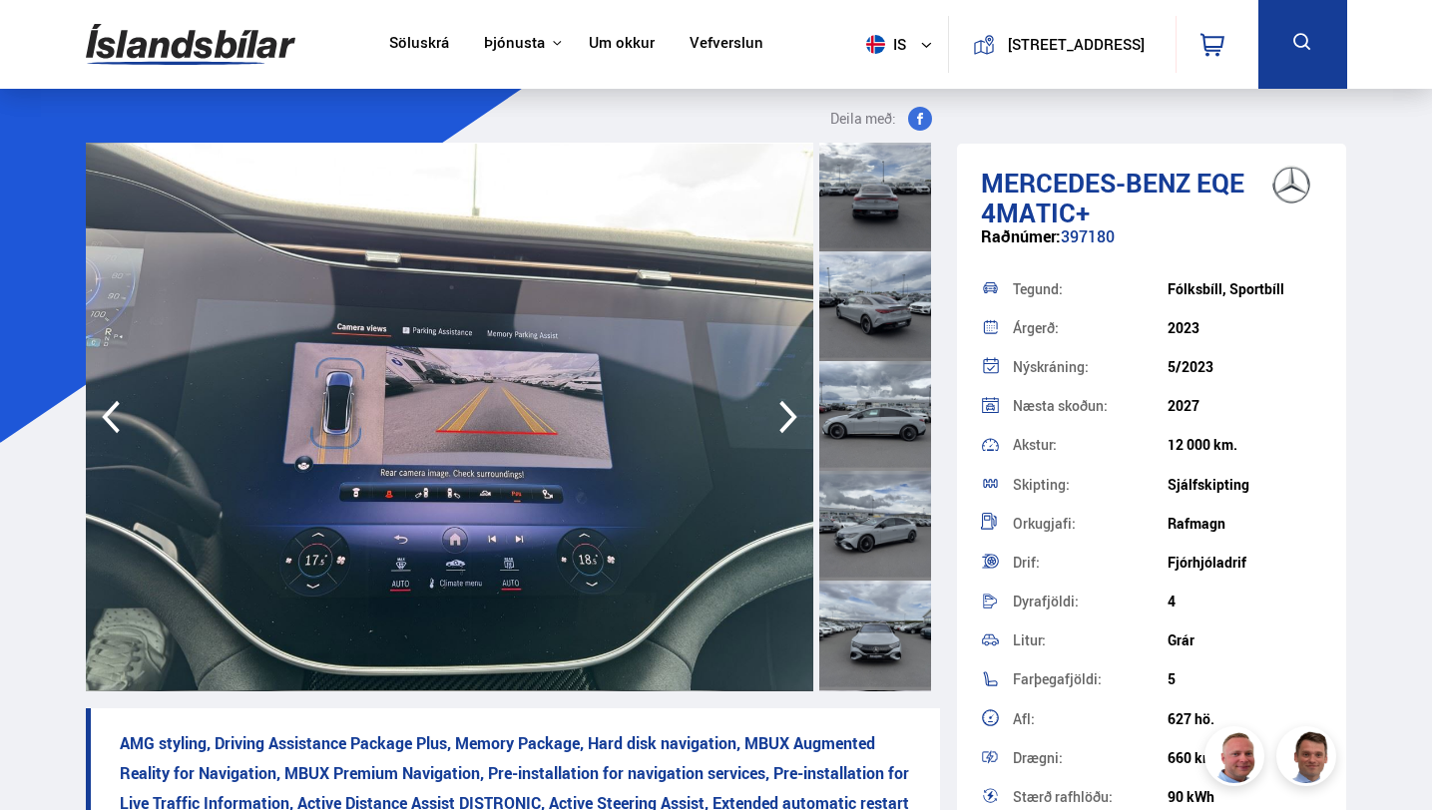
click at [788, 415] on icon "button" at bounding box center [788, 417] width 40 height 48
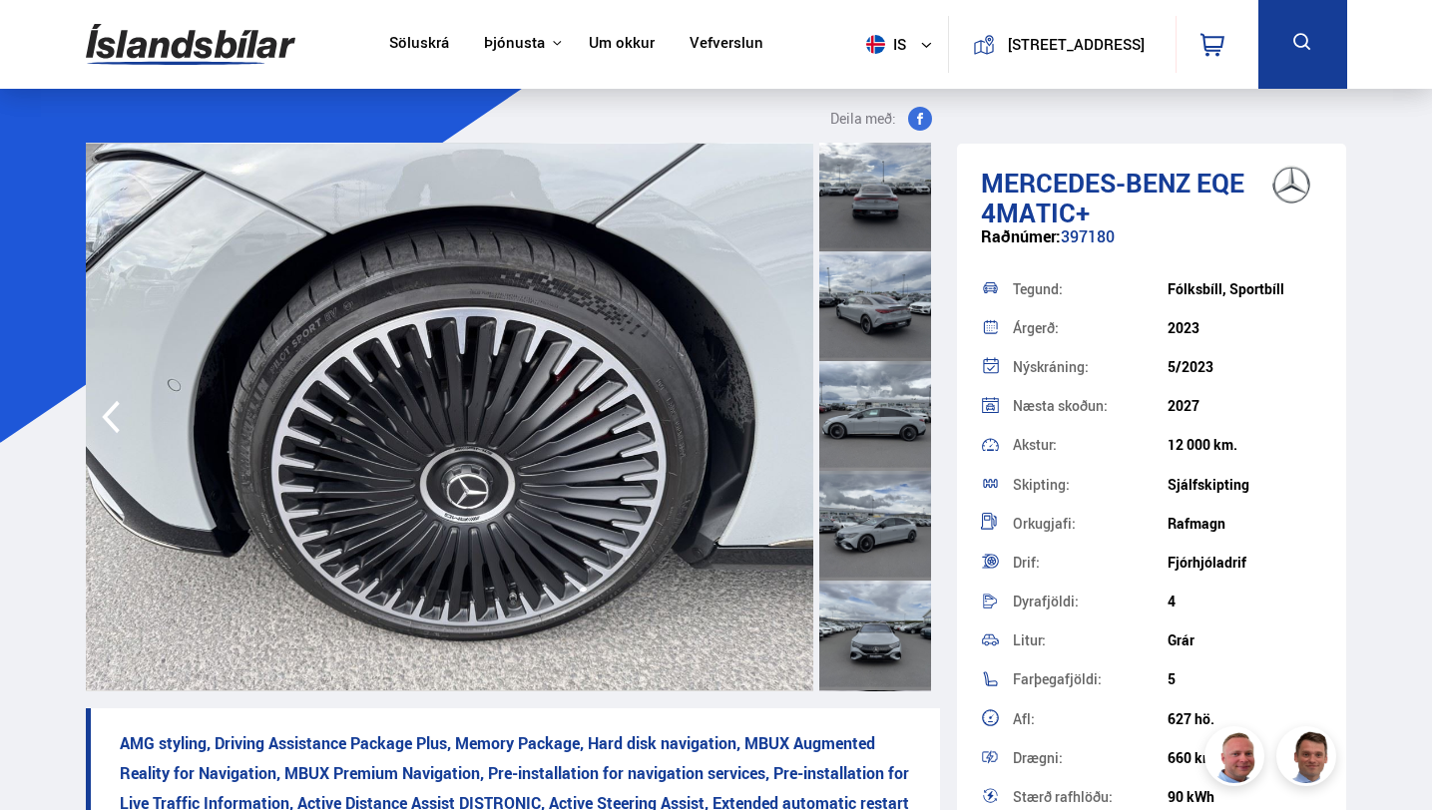
click at [788, 415] on img at bounding box center [450, 417] width 728 height 549
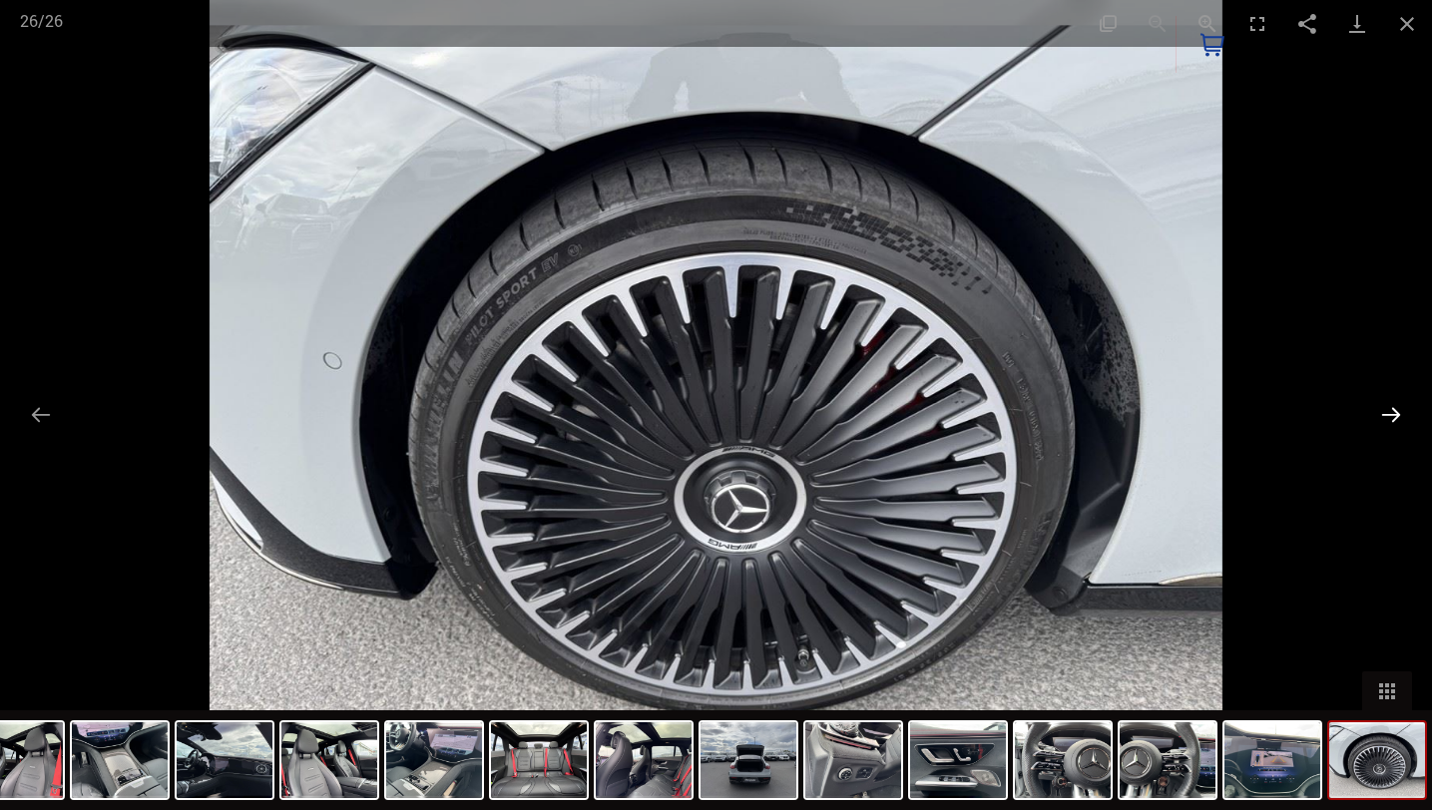
click at [1397, 411] on button "Next slide" at bounding box center [1391, 414] width 42 height 39
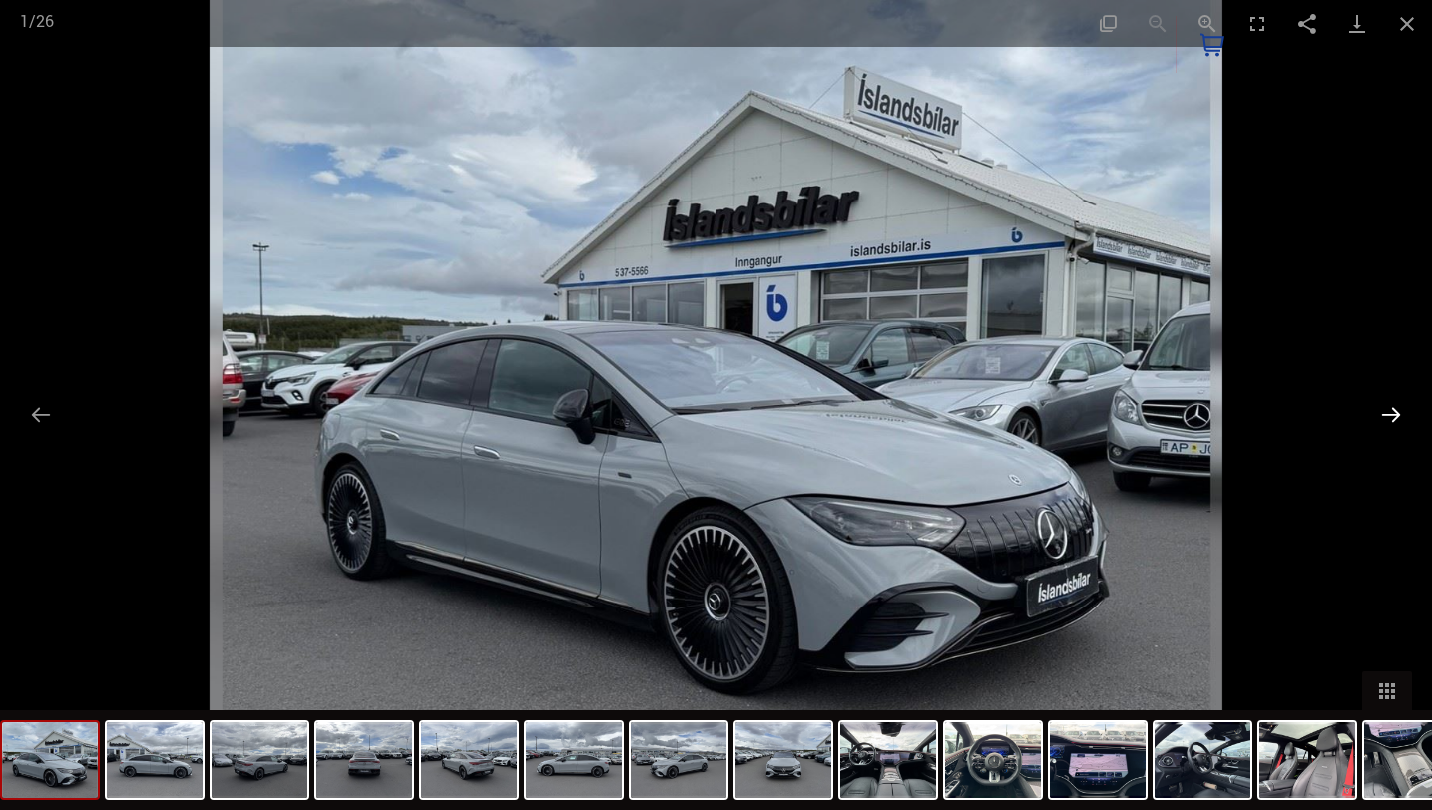
click at [1397, 411] on button "Next slide" at bounding box center [1391, 414] width 42 height 39
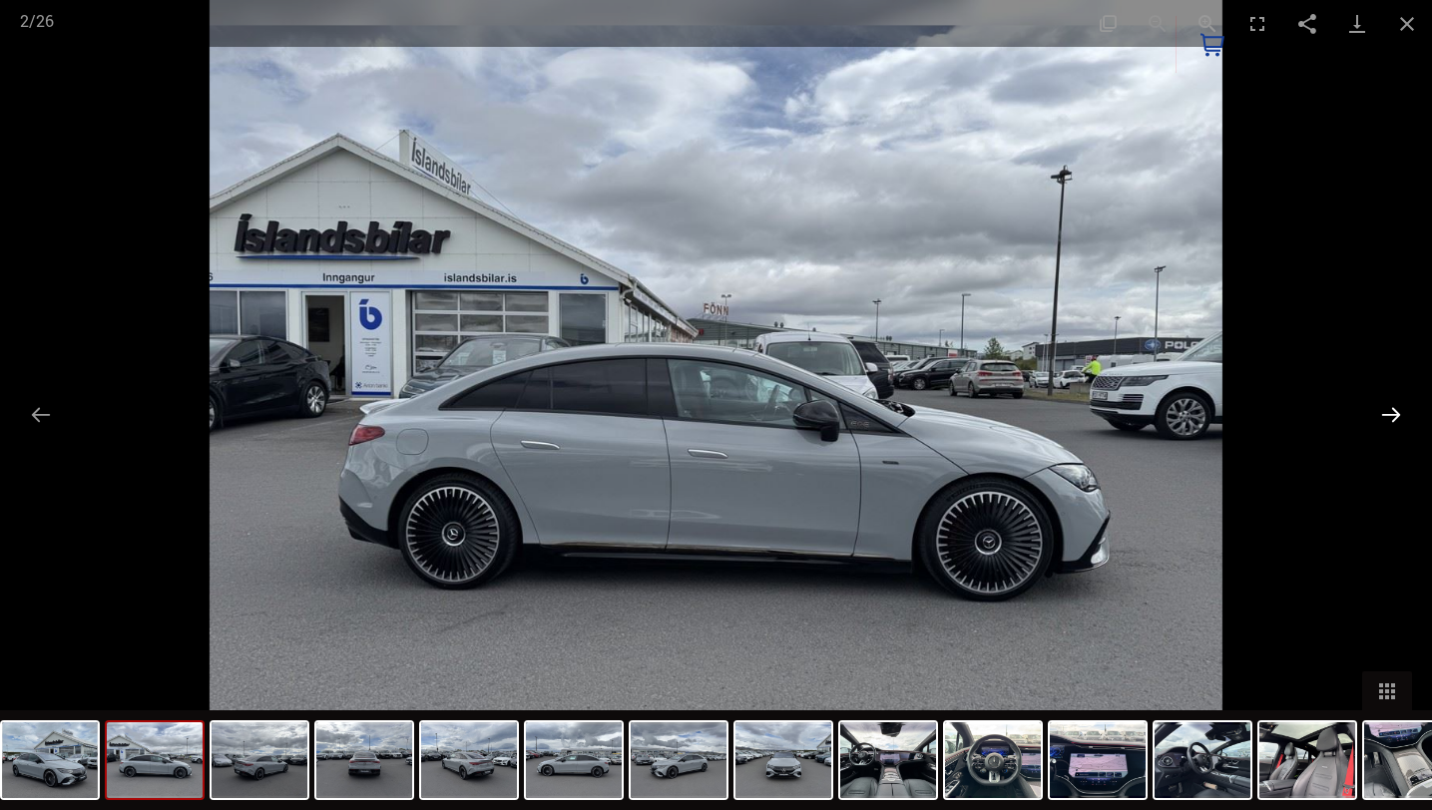
click at [1397, 411] on button "Next slide" at bounding box center [1391, 414] width 42 height 39
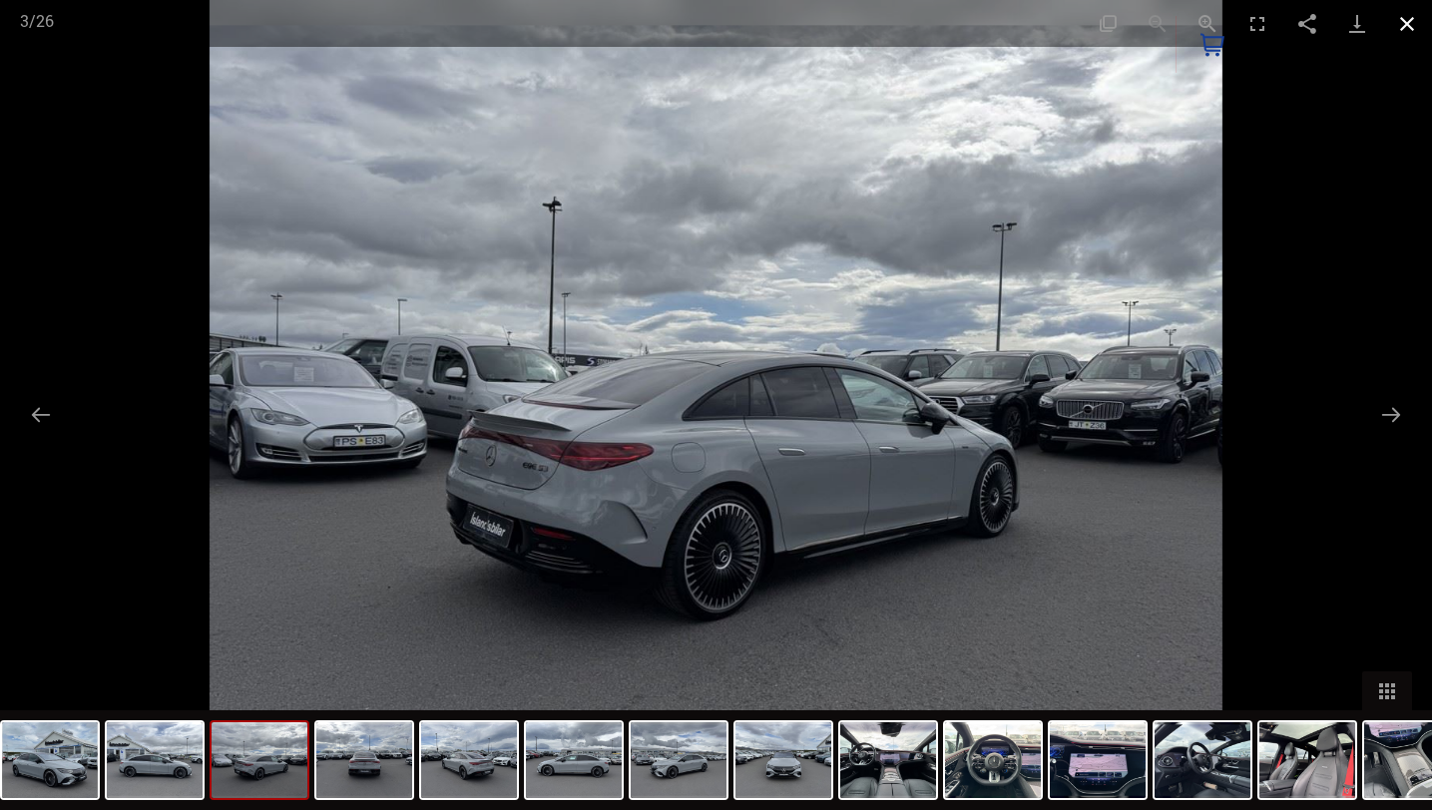
click at [1404, 20] on button "Close gallery" at bounding box center [1407, 23] width 50 height 47
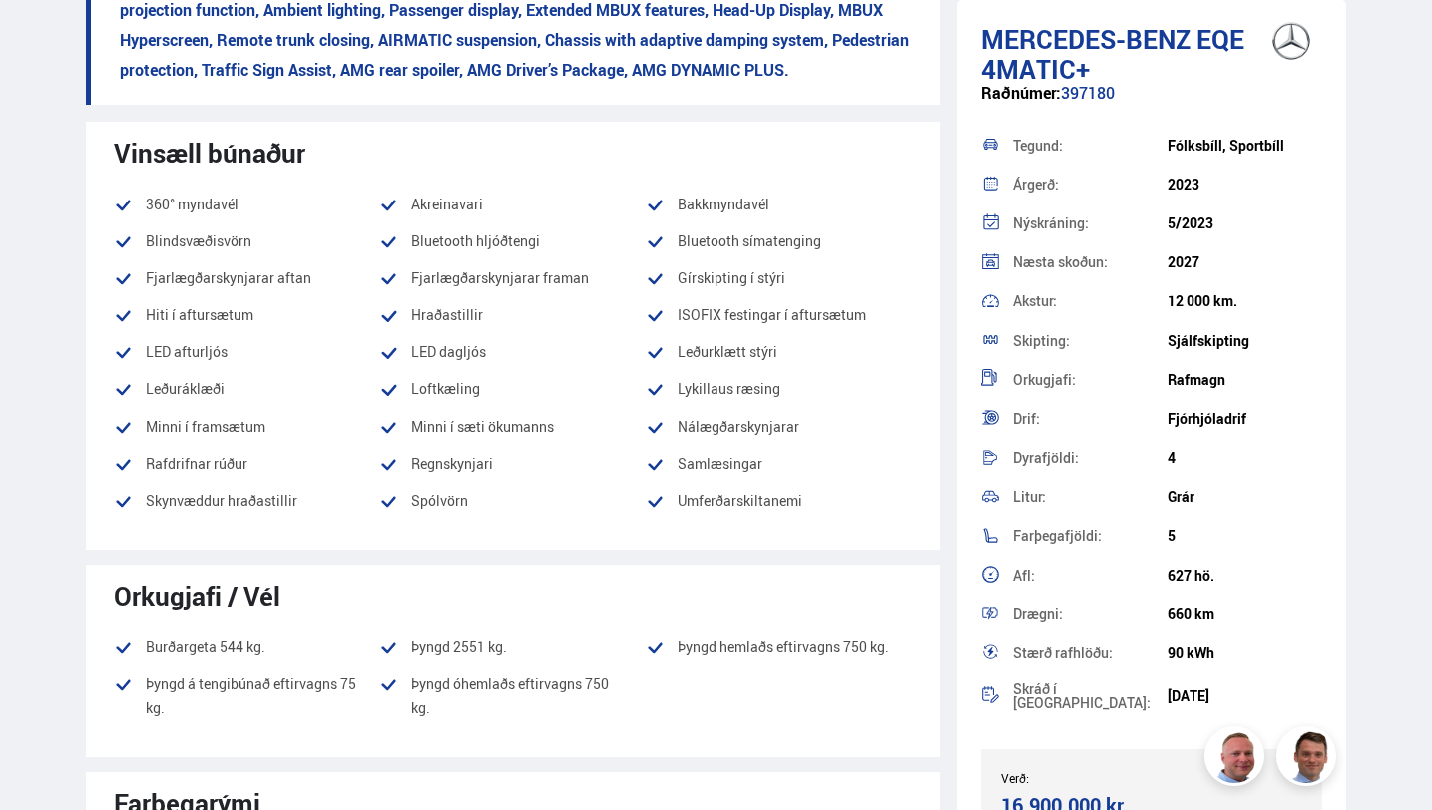
scroll to position [866, 0]
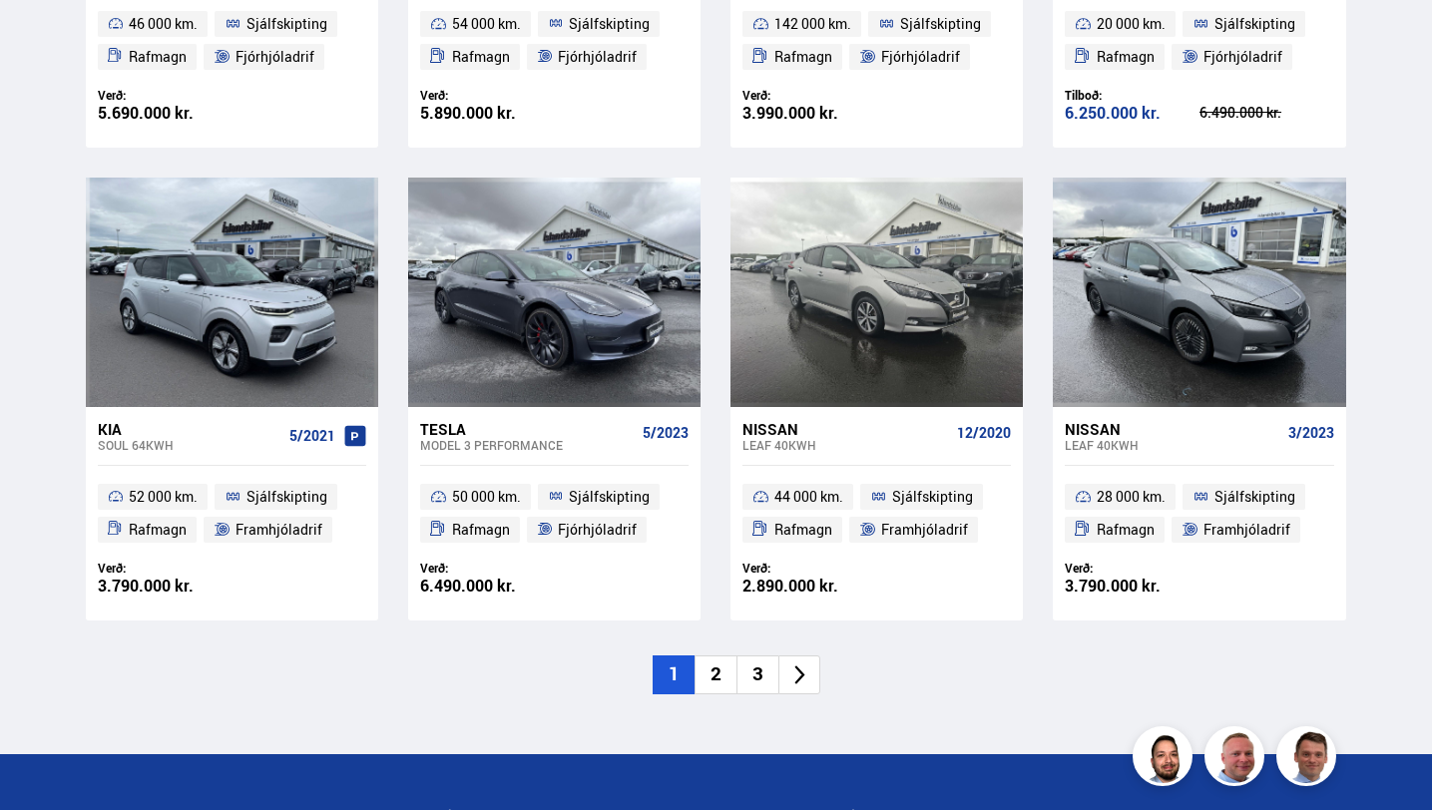
scroll to position [2664, 0]
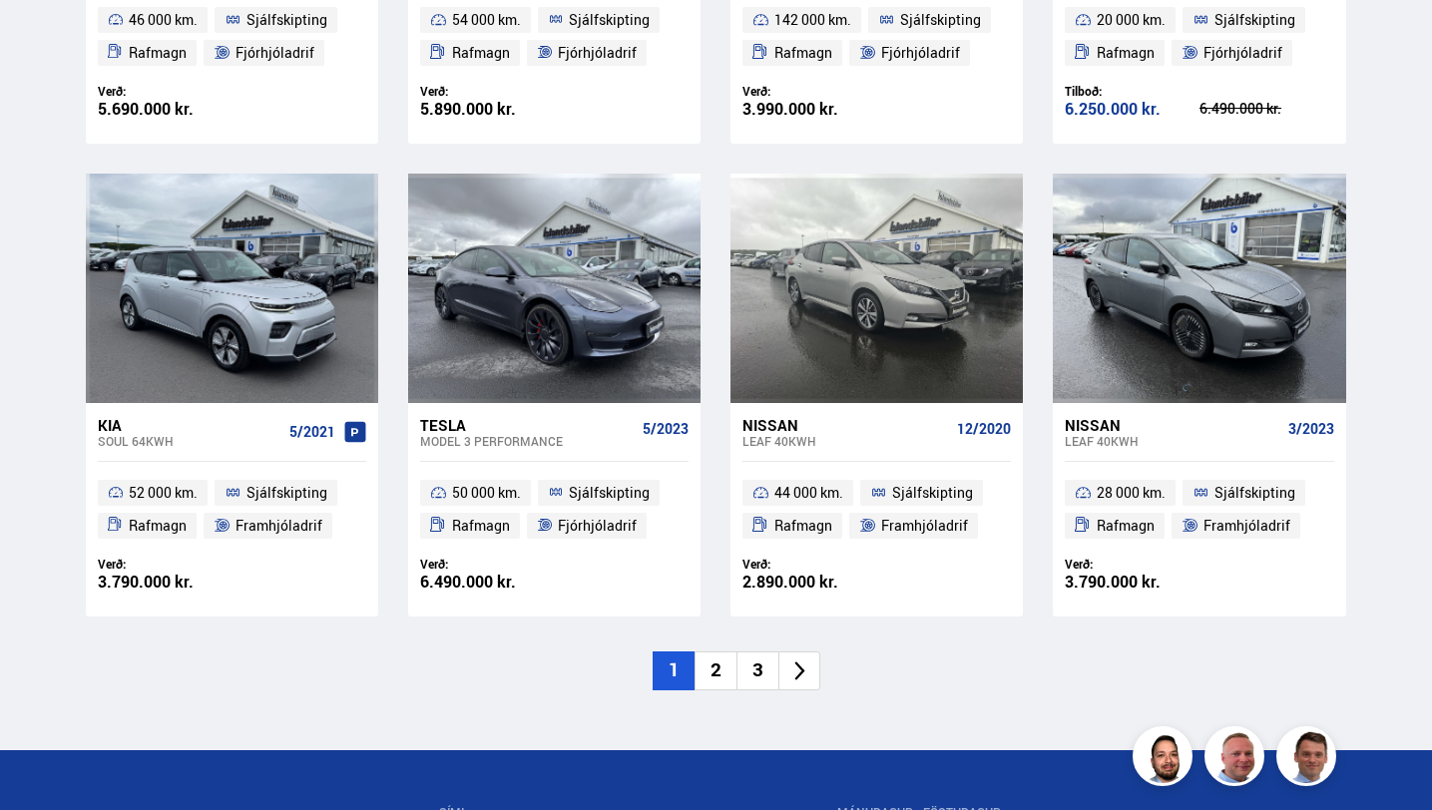
click at [714, 667] on li "2" at bounding box center [715, 671] width 42 height 39
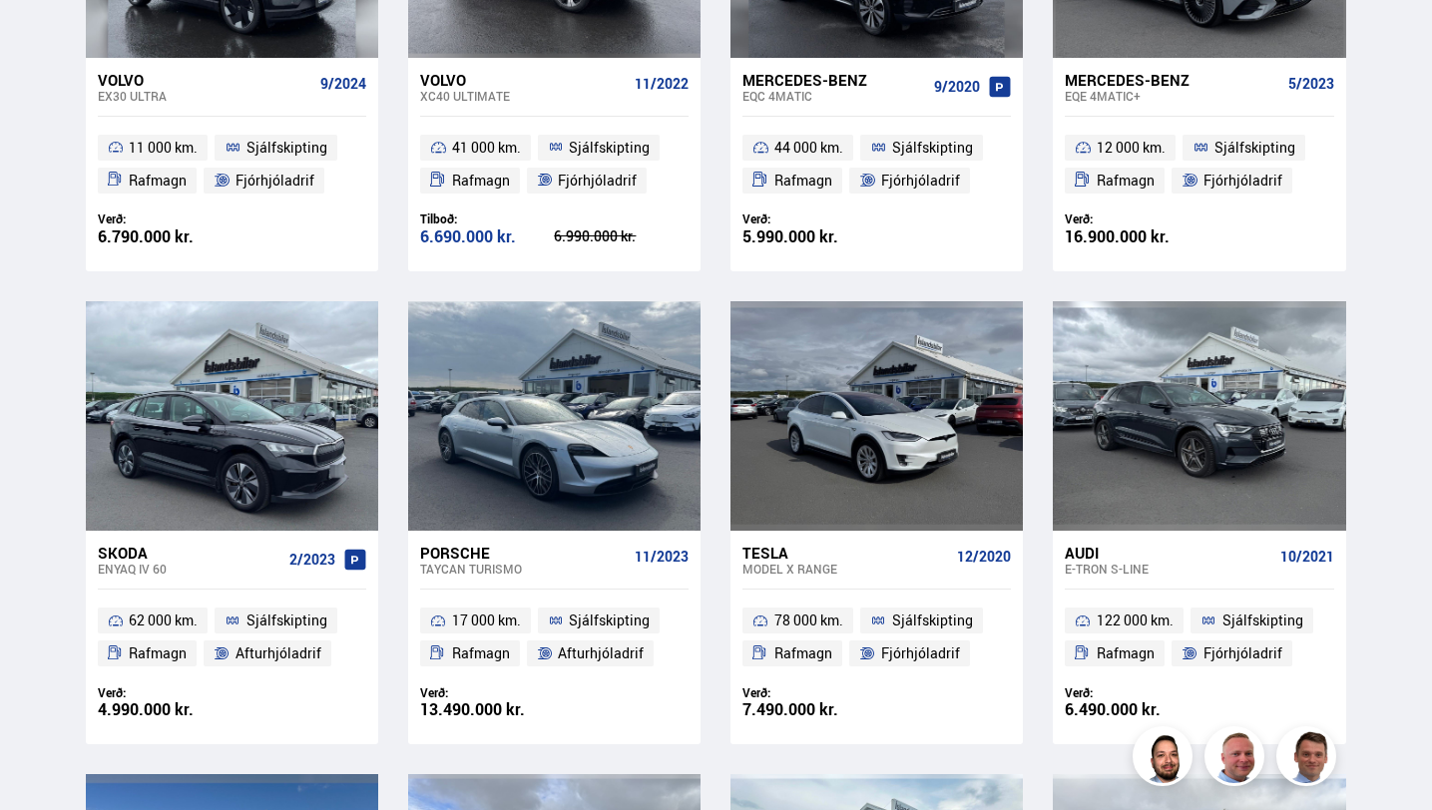
scroll to position [1120, 0]
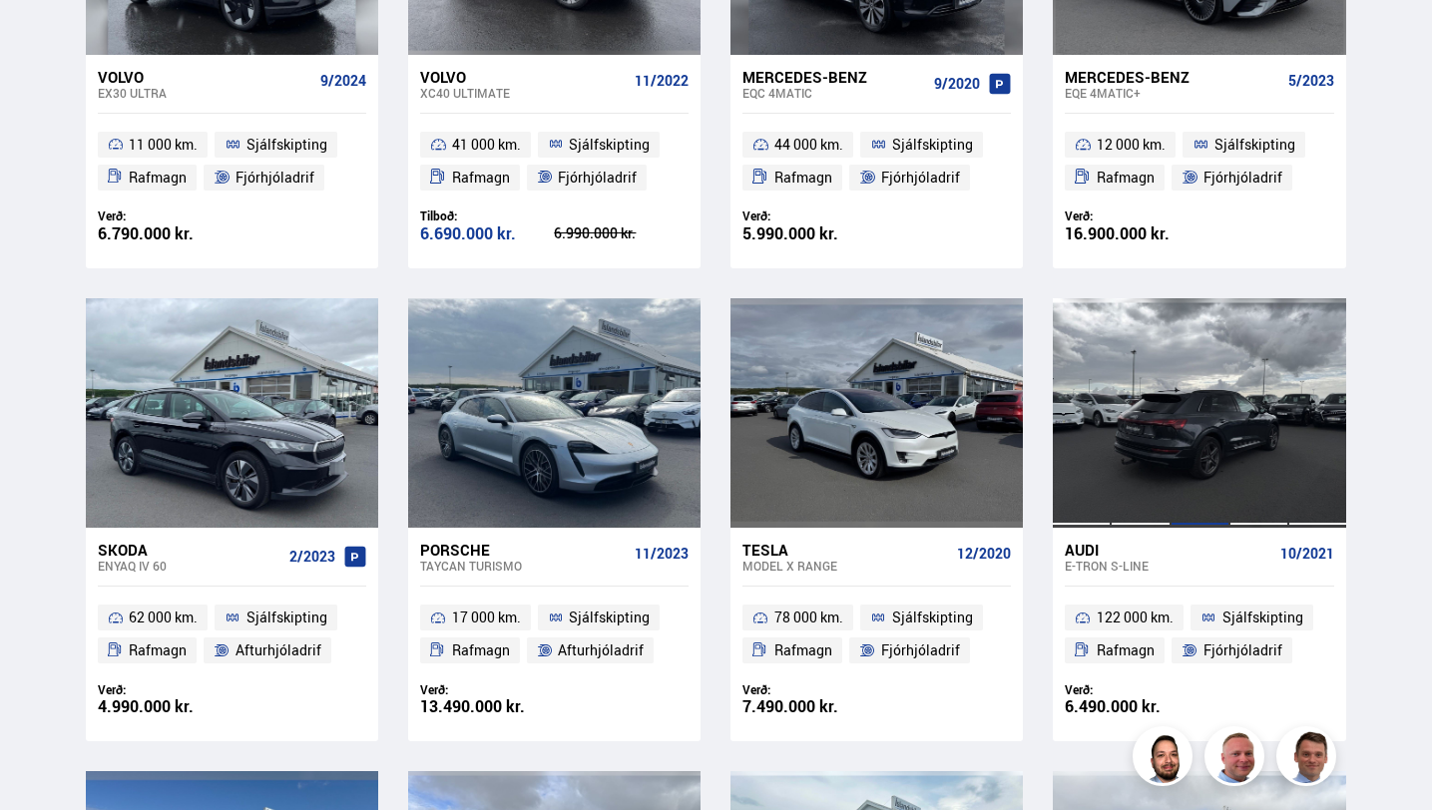
click at [1173, 407] on div at bounding box center [1199, 412] width 59 height 229
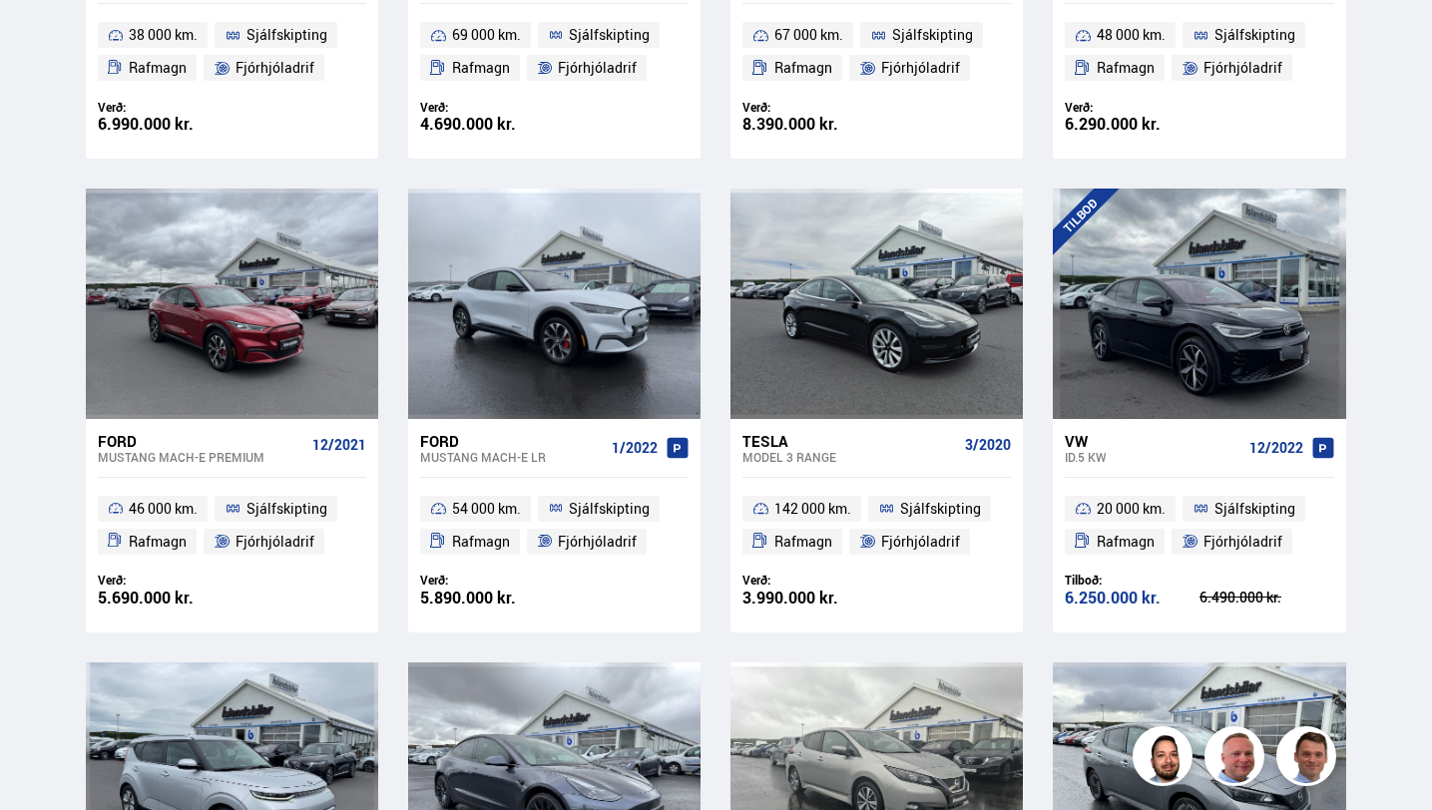
scroll to position [2949, 0]
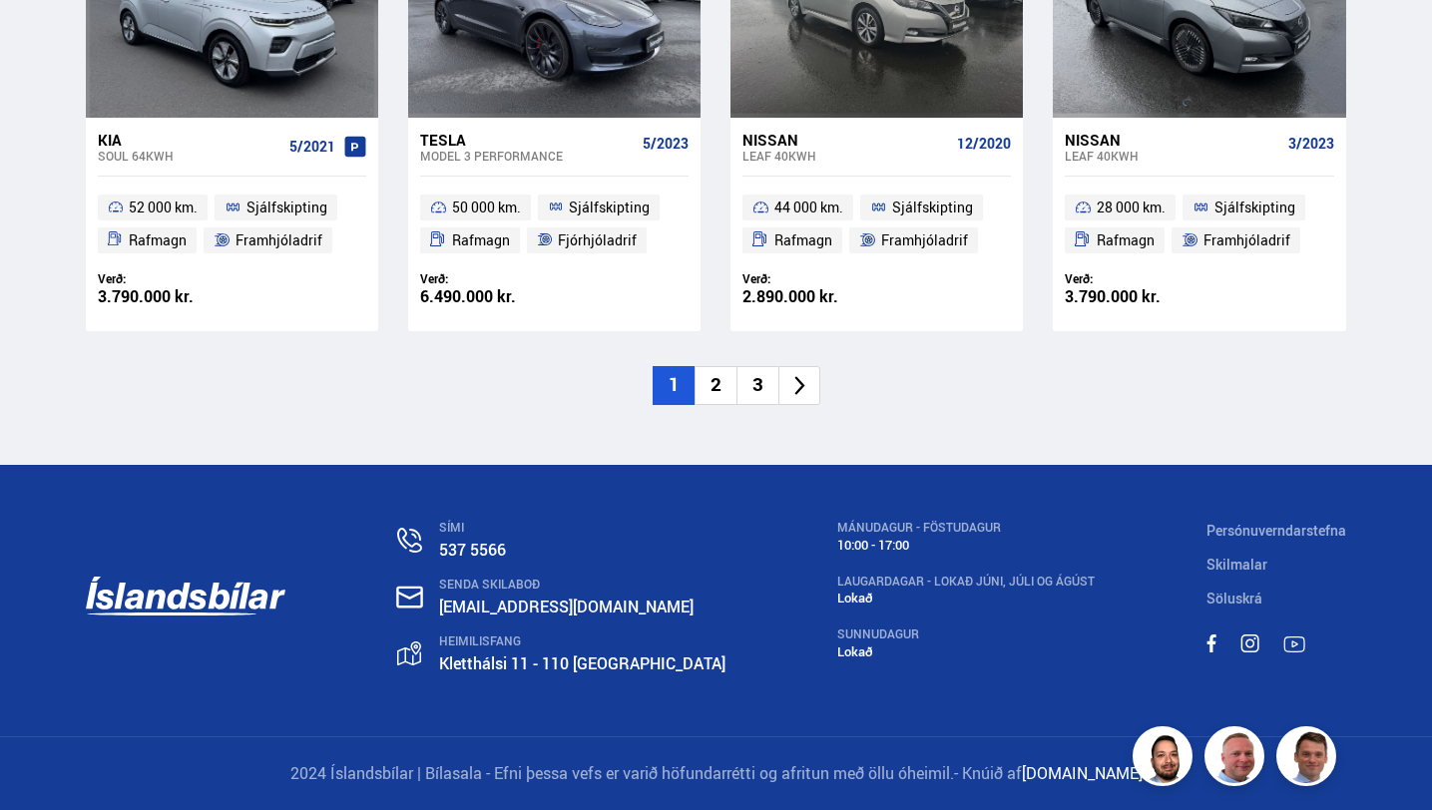
click at [715, 382] on li "2" at bounding box center [715, 385] width 42 height 39
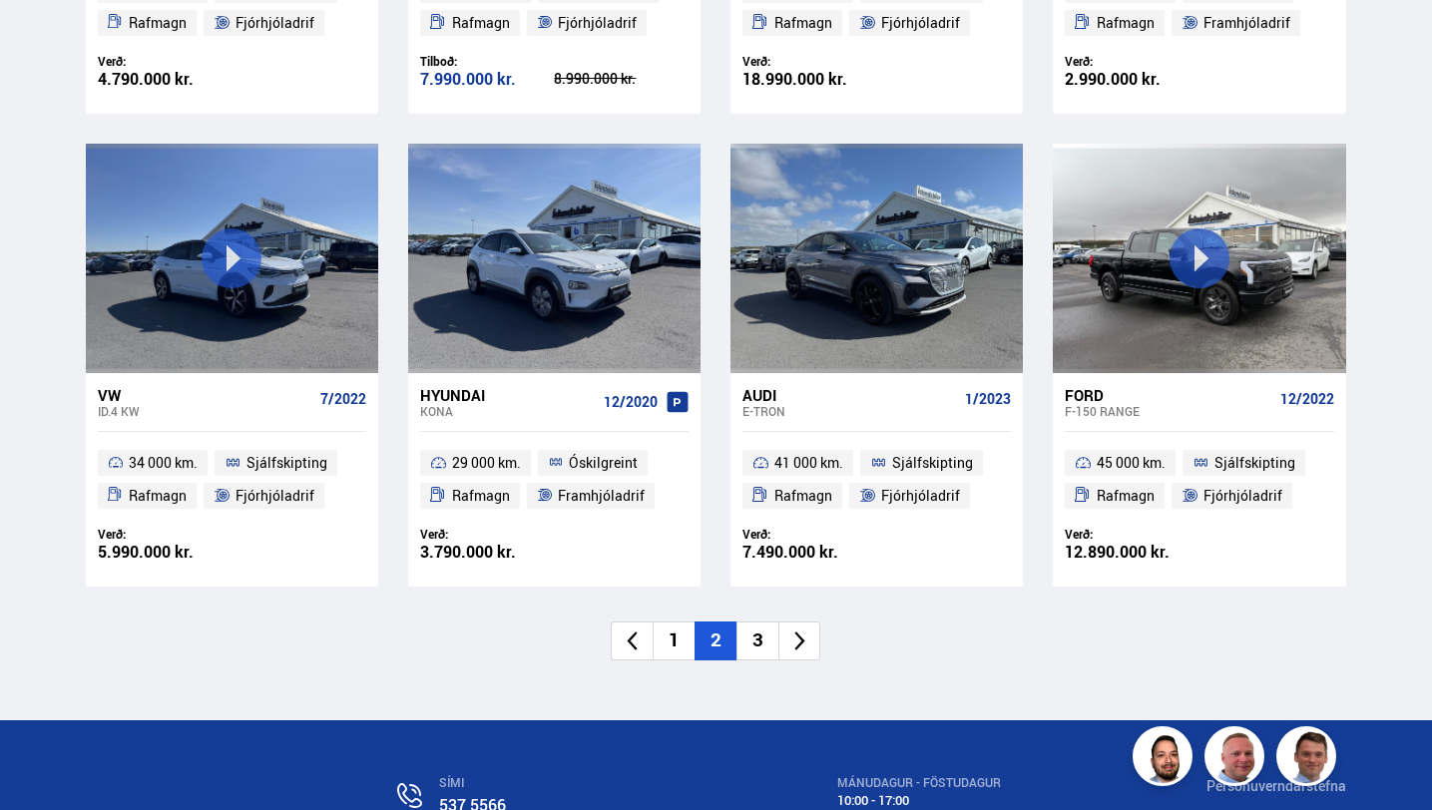
scroll to position [2692, 0]
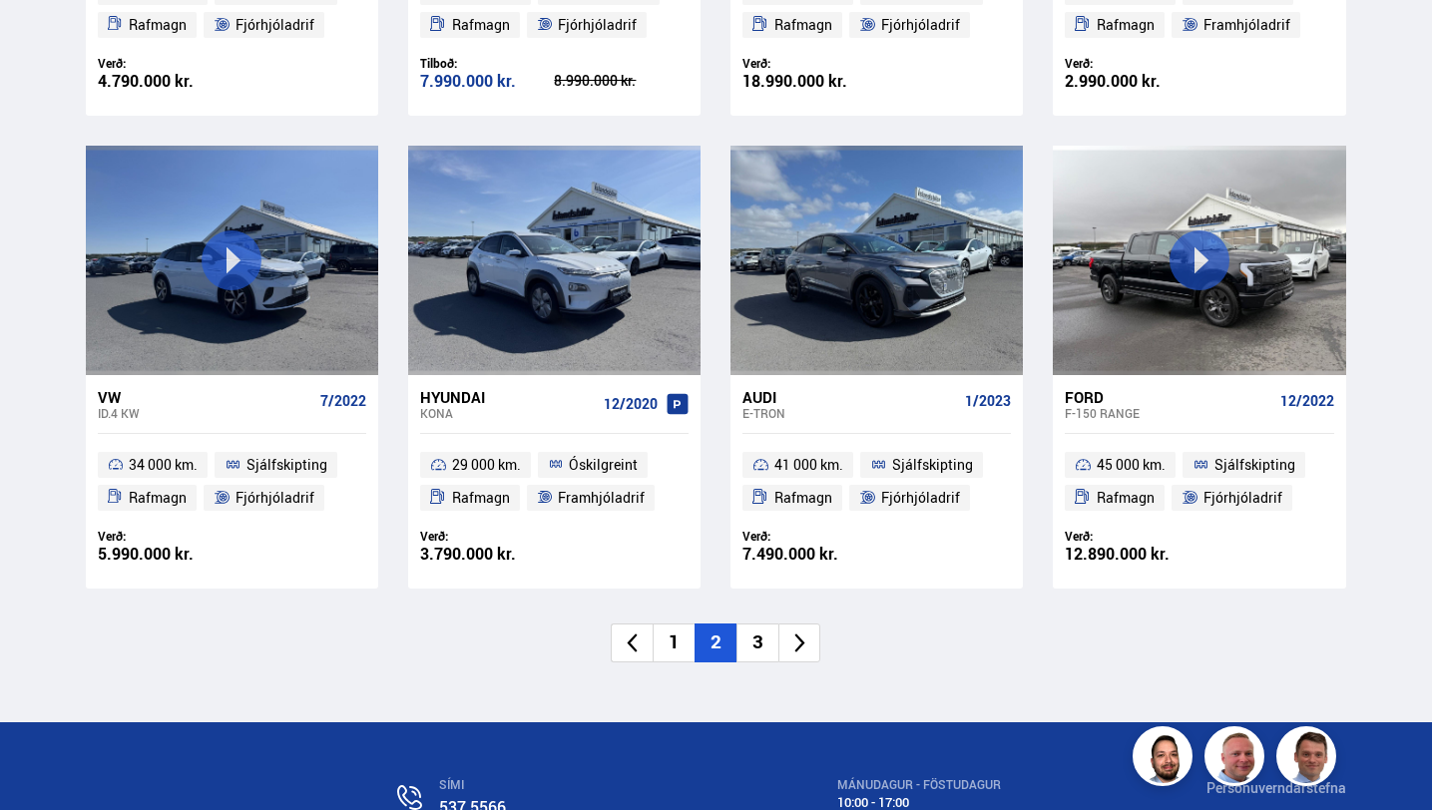
click at [758, 637] on li "3" at bounding box center [757, 643] width 42 height 39
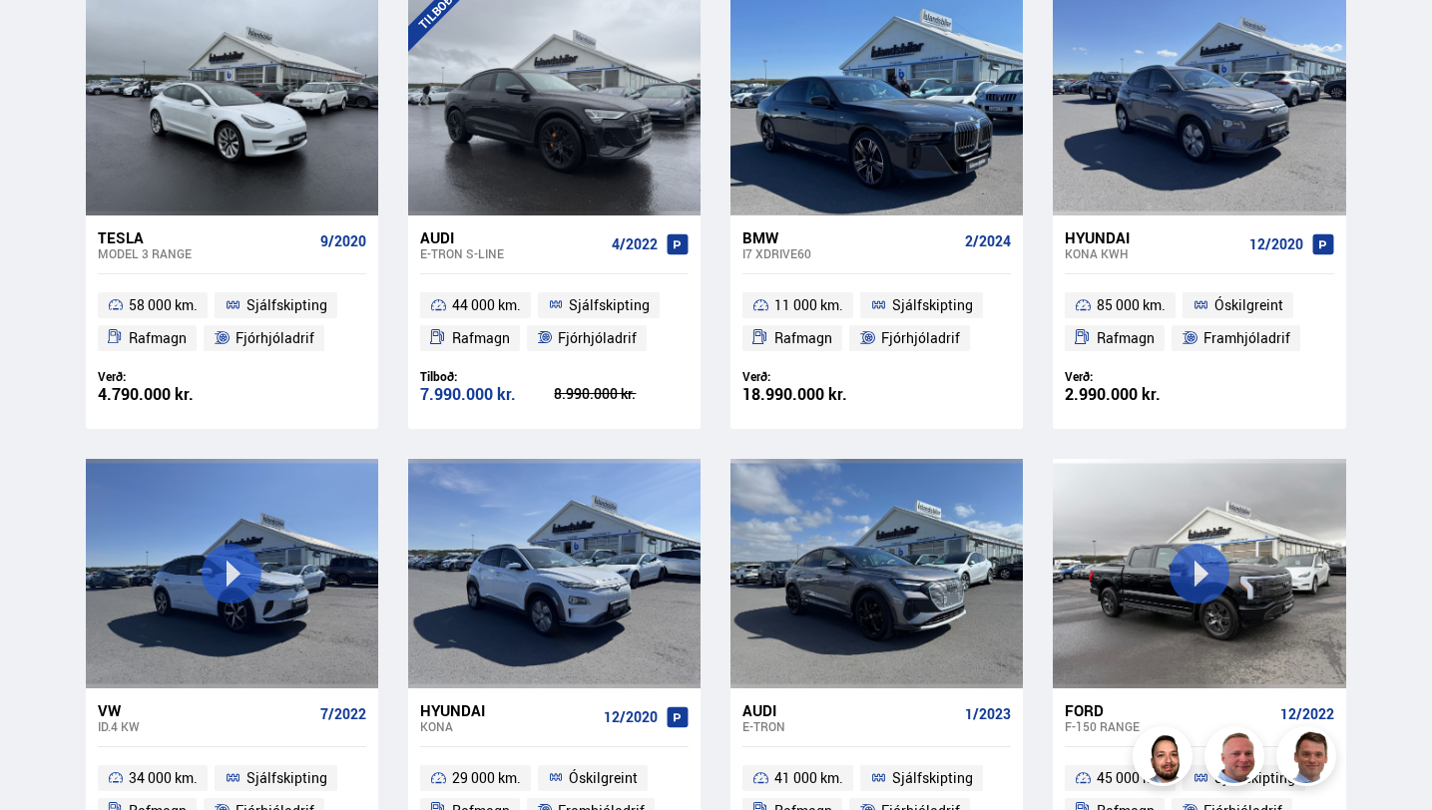
scroll to position [1462, 0]
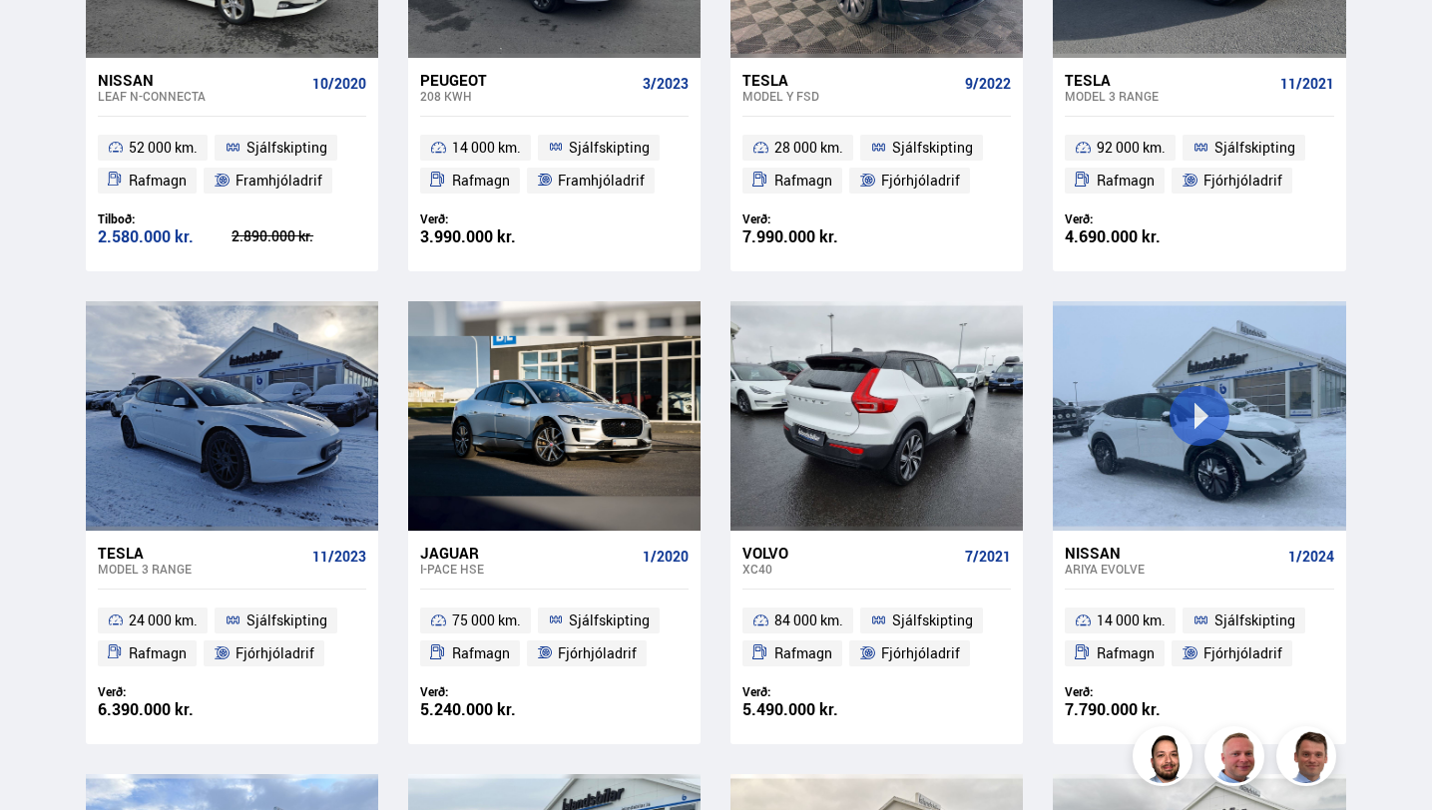
scroll to position [649, 0]
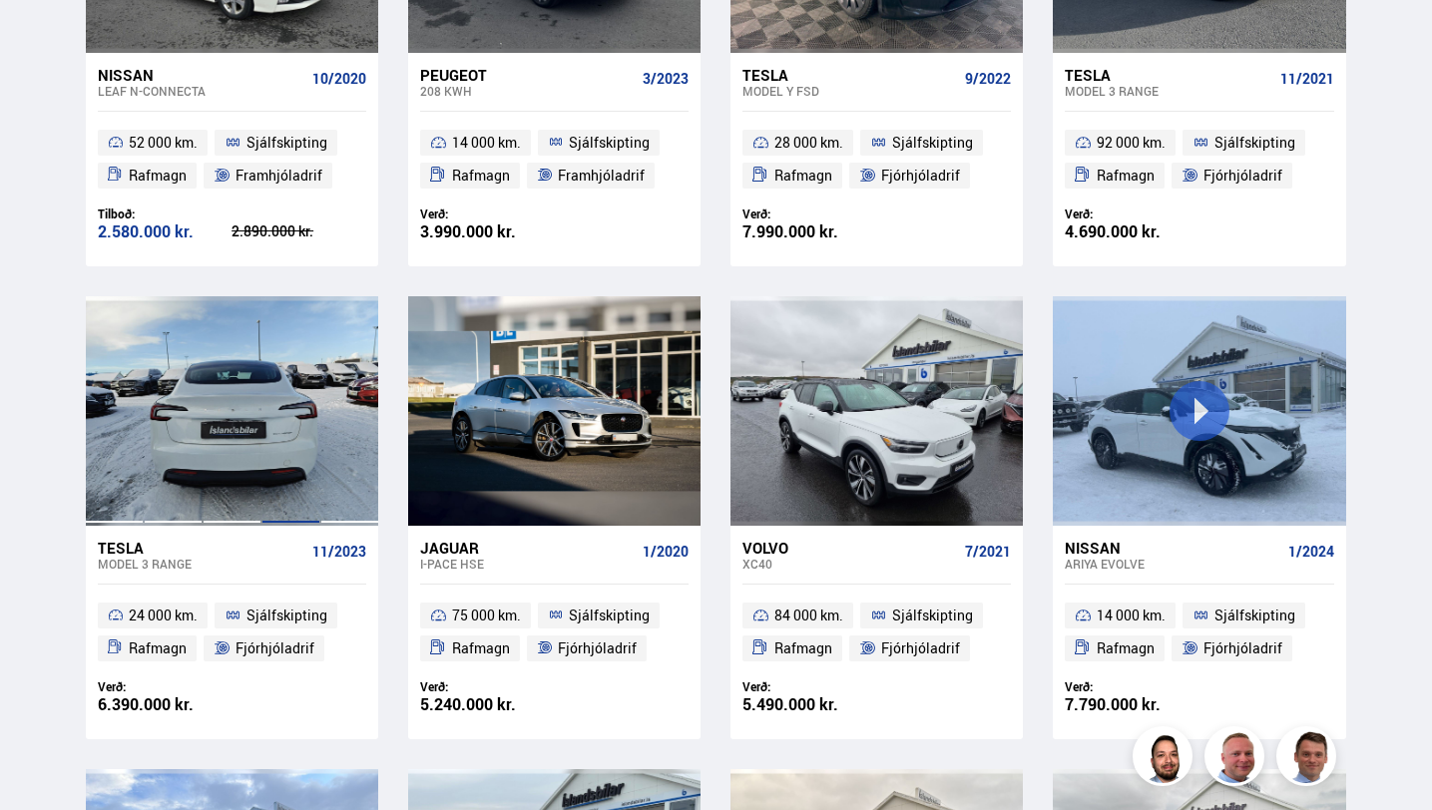
click at [274, 423] on div at bounding box center [290, 410] width 59 height 229
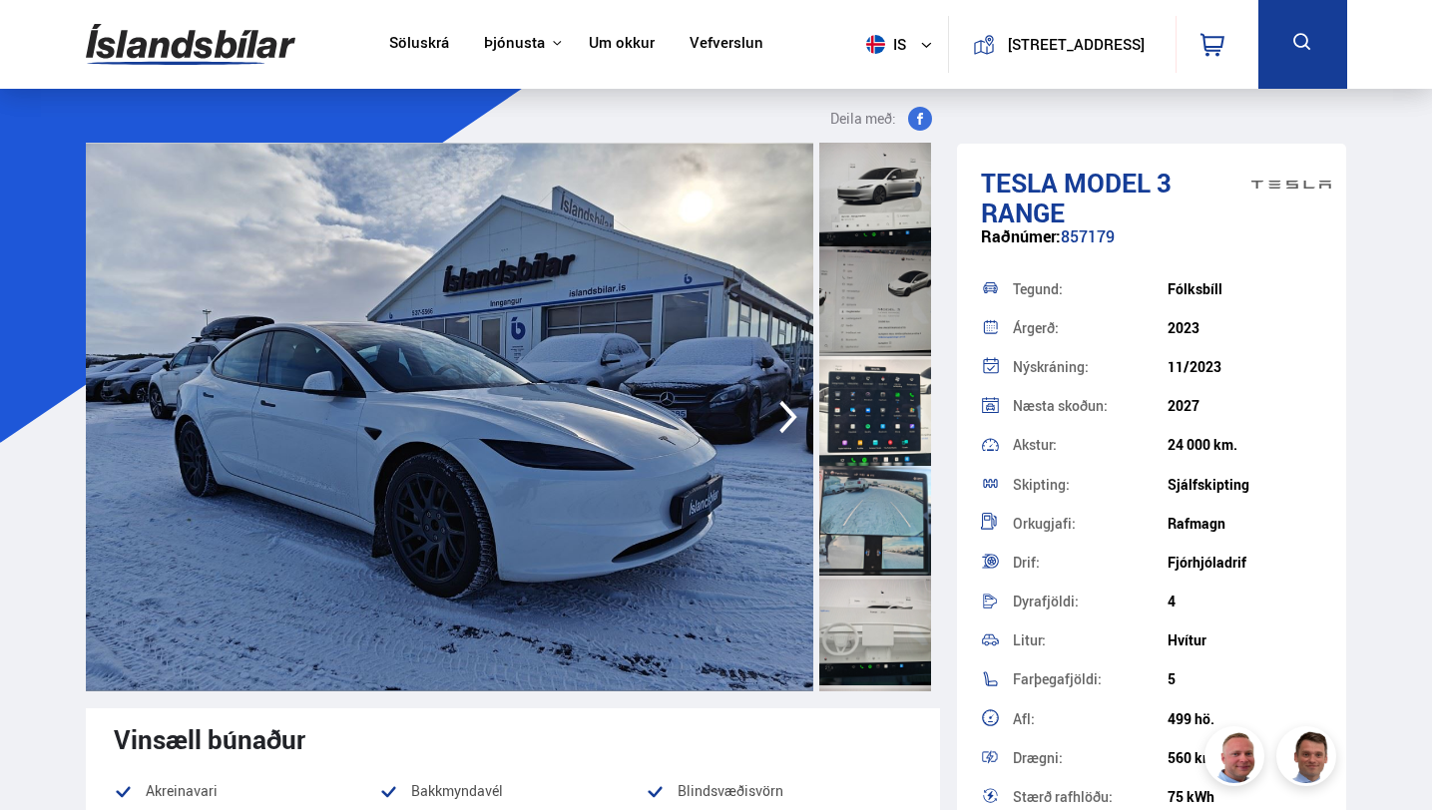
scroll to position [2963, 0]
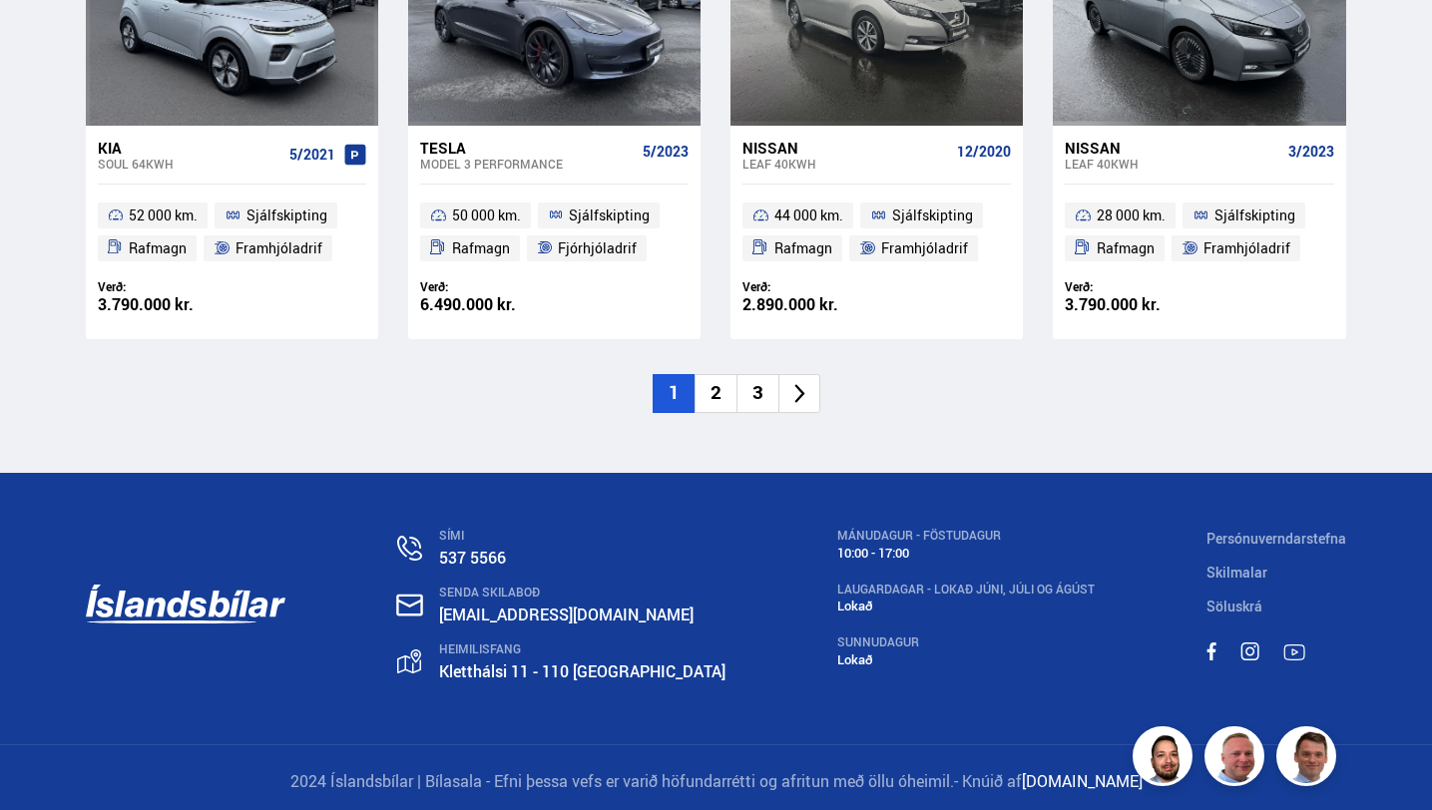
scroll to position [2949, 0]
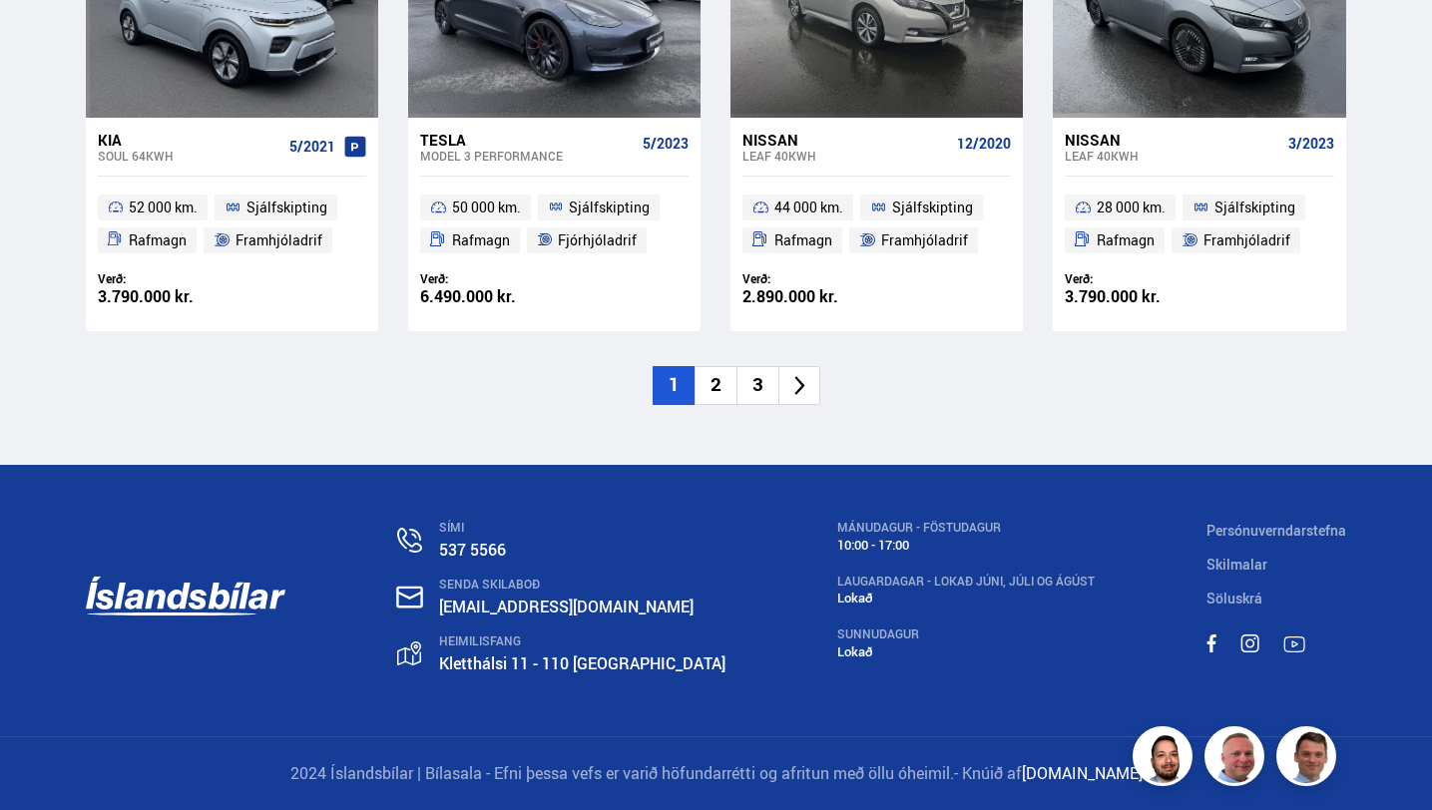
click at [752, 387] on li "3" at bounding box center [757, 385] width 42 height 39
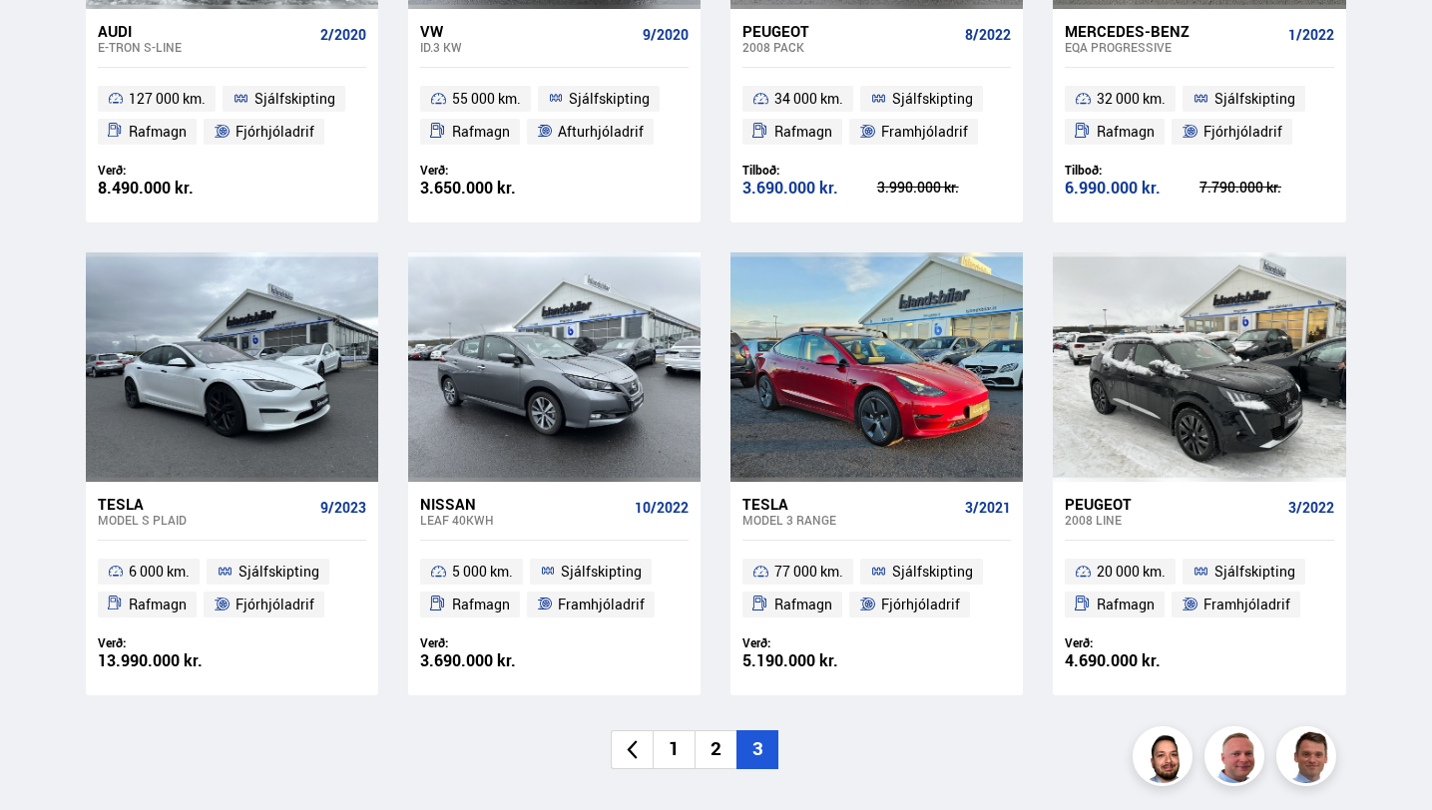
scroll to position [2582, 0]
